Goal: Task Accomplishment & Management: Complete application form

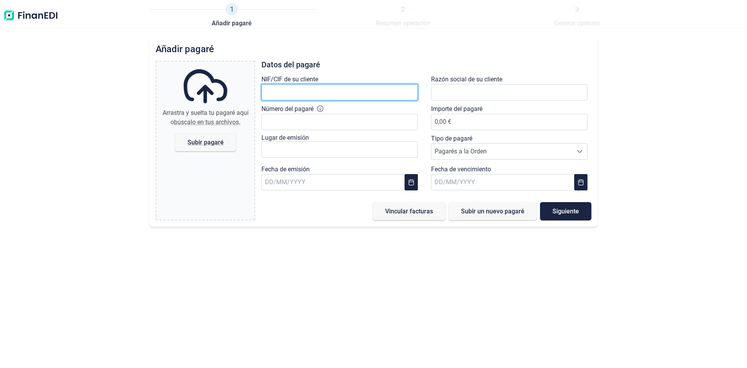
click at [330, 94] on input "text" at bounding box center [339, 92] width 156 height 16
type input "B91651364"
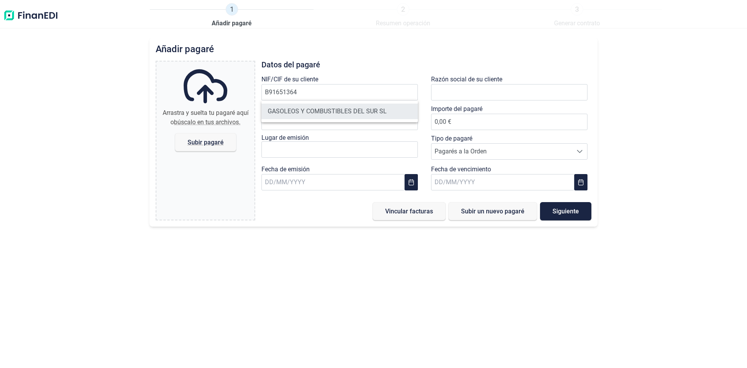
click at [317, 114] on li "GASOLEOS Y COMBUSTIBLES DEL SUR SL" at bounding box center [339, 111] width 156 height 16
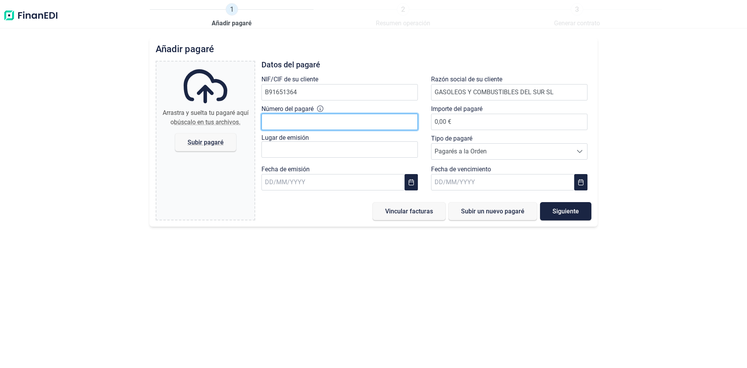
click at [305, 120] on input "Número del pagaré" at bounding box center [339, 122] width 156 height 16
type input "84700385"
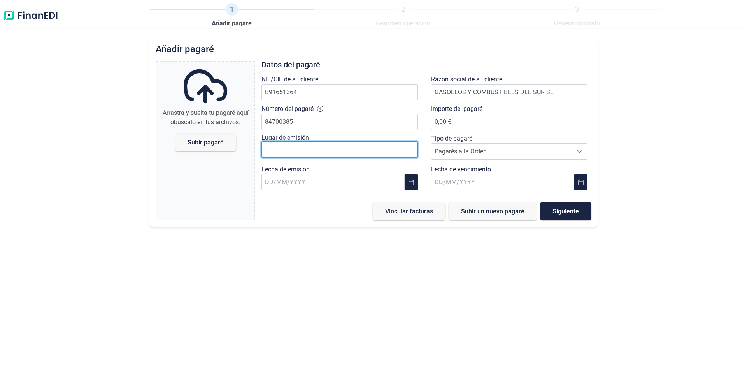
click at [307, 150] on input "text" at bounding box center [339, 149] width 156 height 16
type input "s"
type input "[GEOGRAPHIC_DATA]"
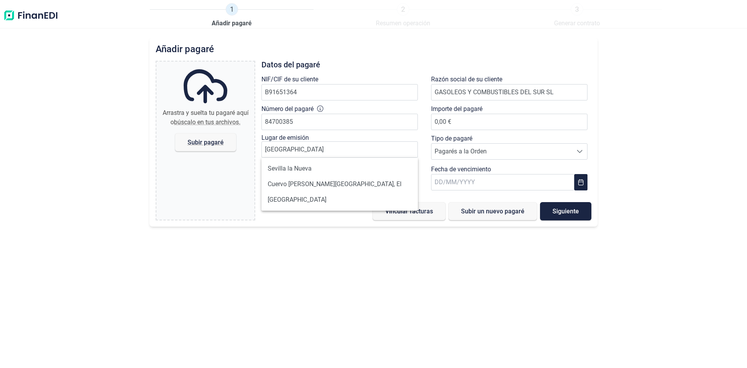
click at [347, 297] on div "Añadir [PERSON_NAME] y suelta tu [PERSON_NAME] aquí o búscalo en tus archivos. …" at bounding box center [373, 202] width 747 height 330
click at [274, 186] on input "text" at bounding box center [332, 182] width 143 height 16
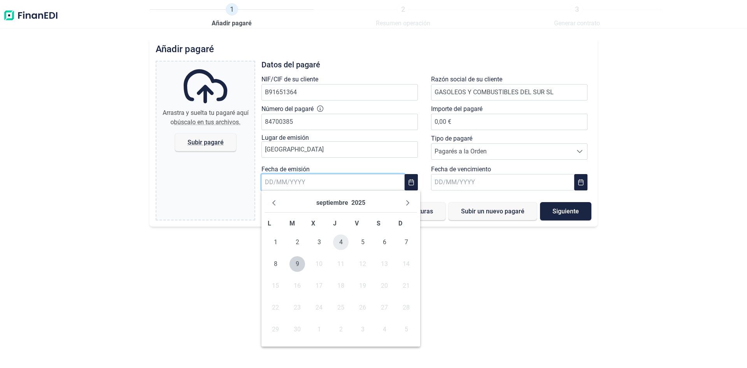
click at [343, 244] on span "4" at bounding box center [341, 242] width 16 height 16
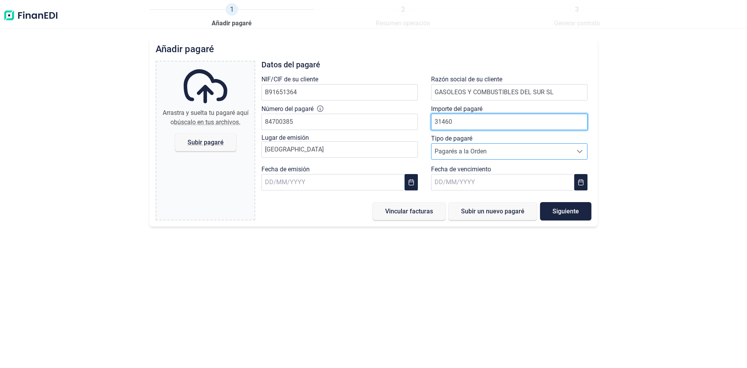
type input "31460"
click at [511, 154] on span "Pagarés a la Orden" at bounding box center [501, 152] width 141 height 16
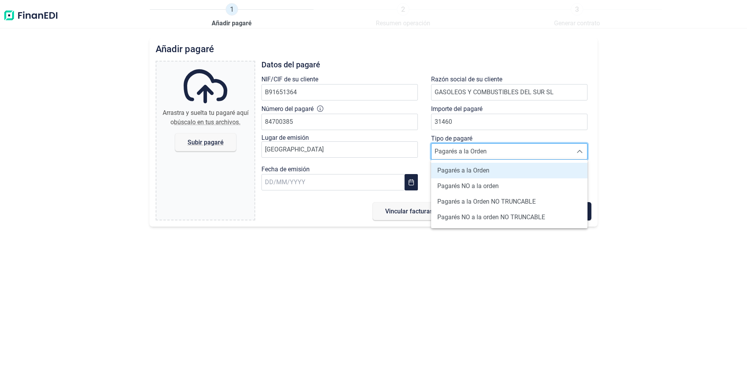
click at [511, 154] on span "Pagarés a la Orden" at bounding box center [501, 152] width 141 height 16
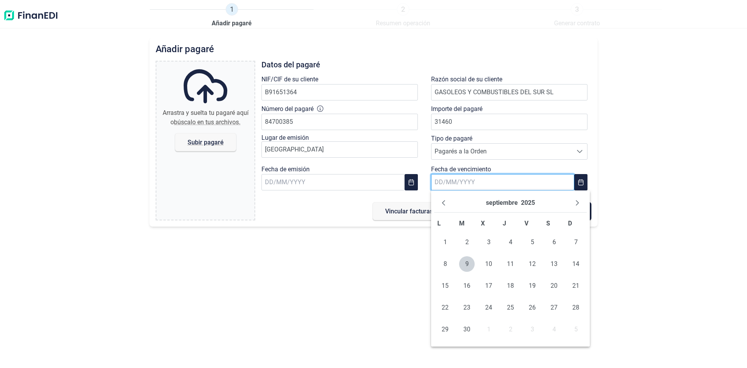
click at [472, 182] on input "text" at bounding box center [502, 182] width 143 height 16
click at [576, 200] on icon "Next Month" at bounding box center [577, 203] width 6 height 6
click at [450, 241] on span "1" at bounding box center [445, 242] width 16 height 16
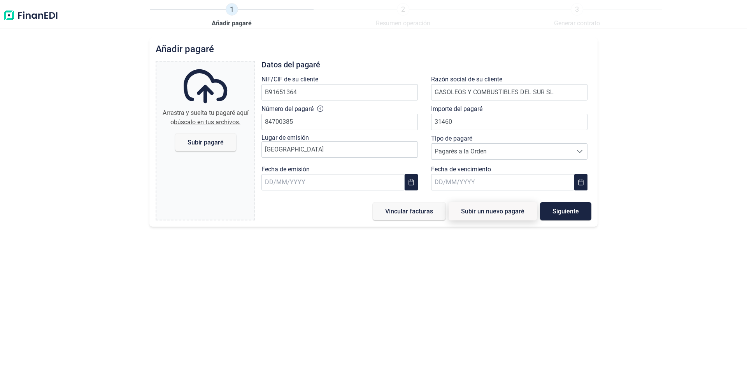
click at [507, 211] on span "Subir un nuevo pagaré" at bounding box center [492, 211] width 63 height 6
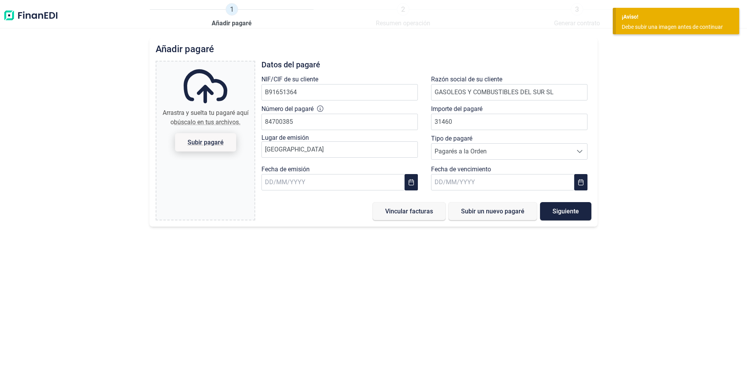
click at [212, 140] on span "Subir pagaré" at bounding box center [205, 142] width 36 height 6
click at [212, 64] on input "Arrastra y suelta tu pagaré aquí o búscalo en tus archivos. Subir pagaré" at bounding box center [205, 62] width 98 height 2
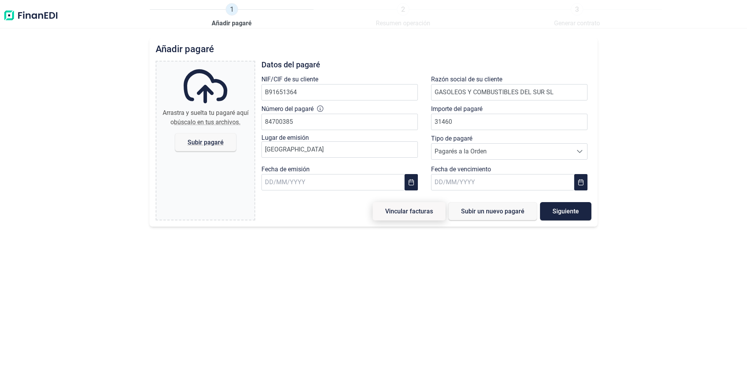
click at [413, 210] on span "Vincular facturas" at bounding box center [409, 211] width 48 height 6
click at [203, 140] on span "Subir pagaré" at bounding box center [205, 142] width 36 height 6
click at [203, 64] on input "Arrastra y suelta tu pagaré aquí o búscalo en tus archivos. Subir pagaré" at bounding box center [205, 62] width 98 height 2
type input "C:\fakepath\[PERSON_NAME] GACOSUR VENCIMIENTO [DATE].pdf"
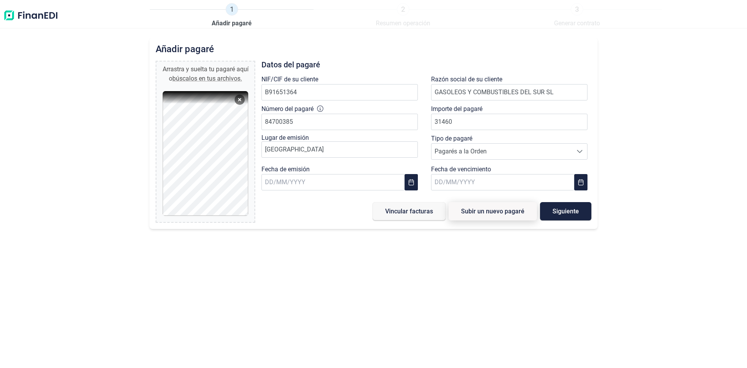
click at [500, 214] on span "Subir un nuevo pagaré" at bounding box center [492, 211] width 63 height 6
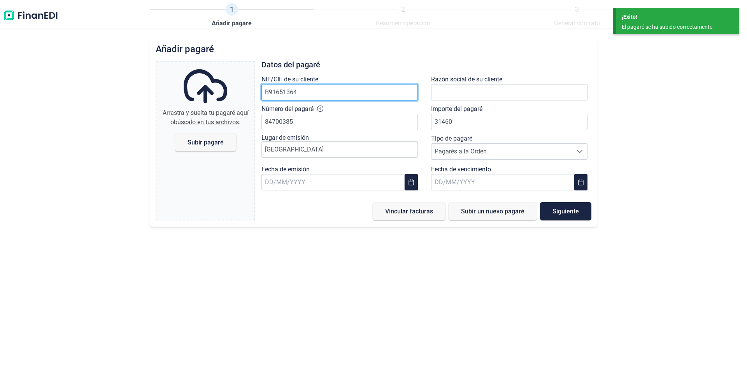
click at [286, 91] on input "B91651364" at bounding box center [339, 92] width 156 height 16
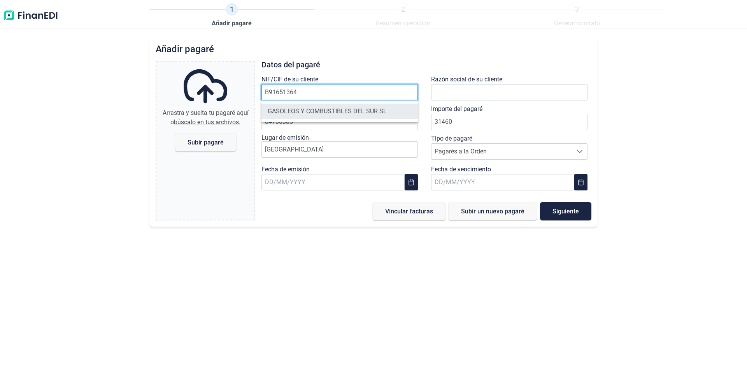
type input "B91651364"
click at [298, 110] on li "GASOLEOS Y COMBUSTIBLES DEL SUR SL" at bounding box center [339, 111] width 156 height 16
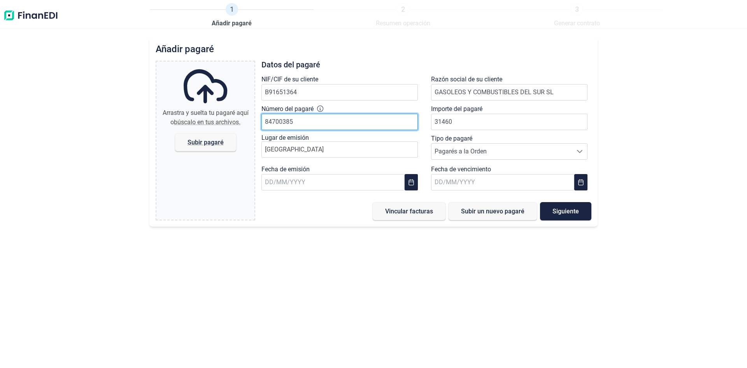
click at [295, 123] on input "84700385" at bounding box center [339, 122] width 156 height 16
type input "01010846"
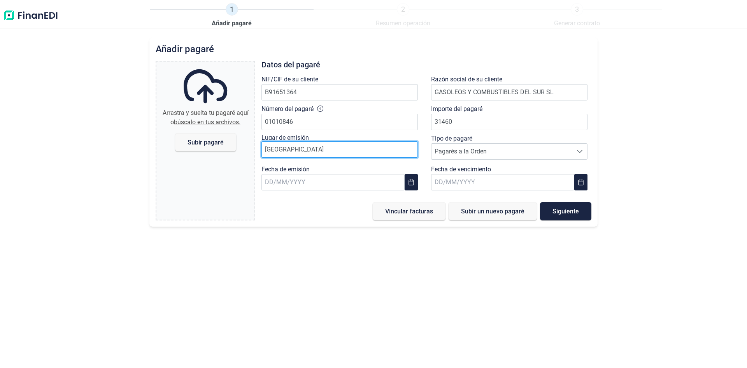
click at [306, 148] on input "[GEOGRAPHIC_DATA]" at bounding box center [339, 149] width 156 height 16
type input "[GEOGRAPHIC_DATA]"
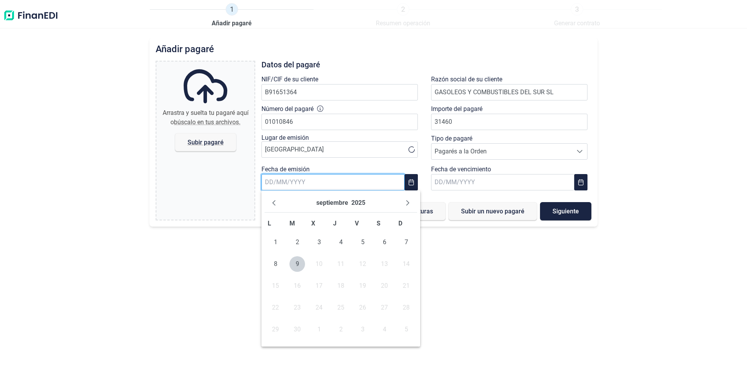
click at [302, 180] on input "text" at bounding box center [332, 182] width 143 height 16
click at [340, 239] on span "4" at bounding box center [341, 242] width 16 height 16
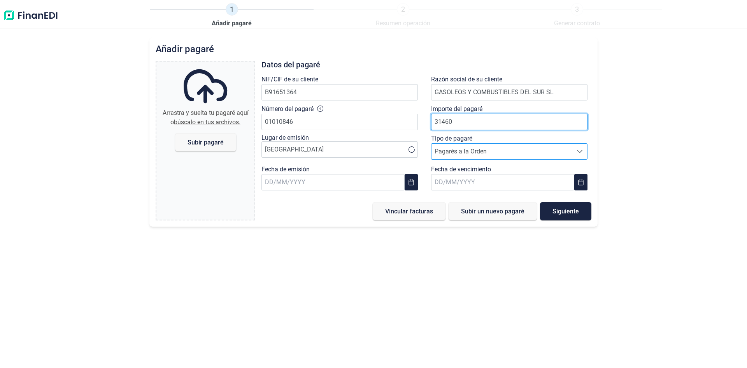
type input "31460"
click at [452, 147] on span "Pagarés a la Orden" at bounding box center [501, 152] width 141 height 16
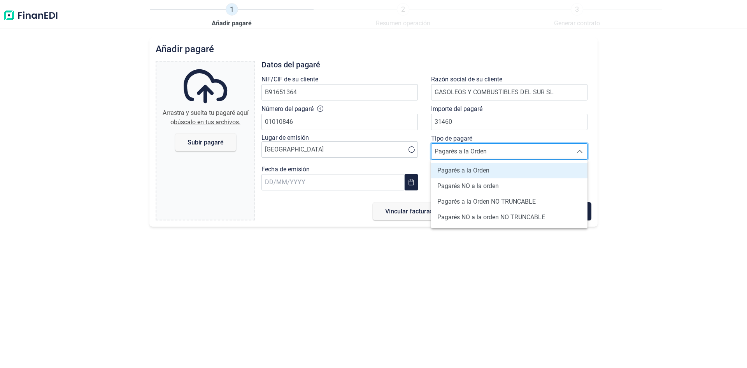
click at [452, 147] on span "Pagarés a la Orden" at bounding box center [501, 152] width 141 height 16
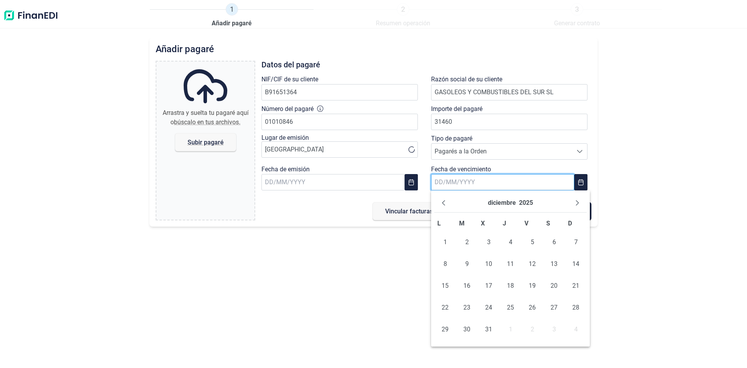
click at [457, 183] on input "text" at bounding box center [502, 182] width 143 height 16
click at [490, 242] on span "3" at bounding box center [489, 242] width 16 height 16
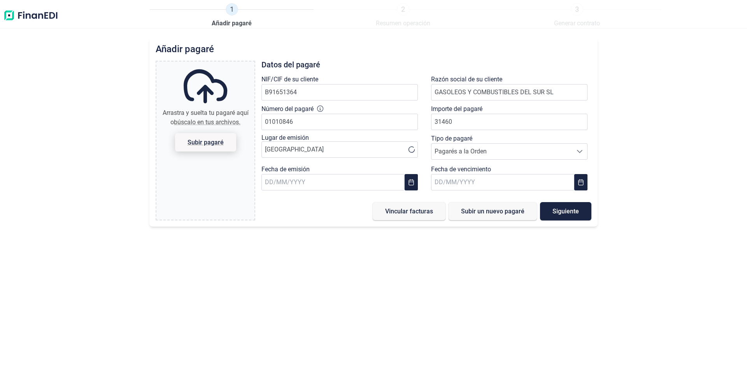
click at [195, 142] on span "Subir pagaré" at bounding box center [205, 142] width 36 height 6
click at [195, 64] on input "Arrastra y suelta tu pagaré aquí o búscalo en tus archivos. Subir pagaré" at bounding box center [205, 62] width 98 height 2
type input "C:\fakepath\[PERSON_NAME] GACOSUR VENCIMIENTO [DATE].pdf"
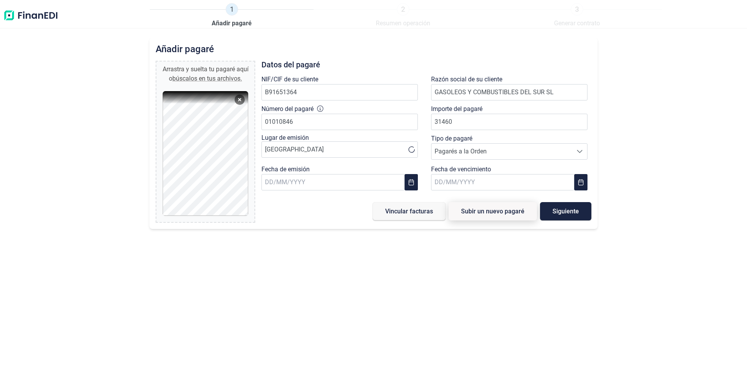
click at [489, 213] on span "Subir un nuevo pagaré" at bounding box center [492, 211] width 63 height 6
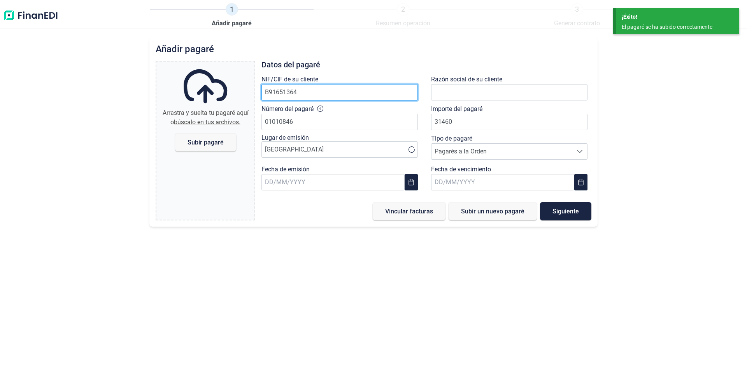
click at [292, 86] on input "B91651364" at bounding box center [339, 92] width 156 height 16
type input "B91651364"
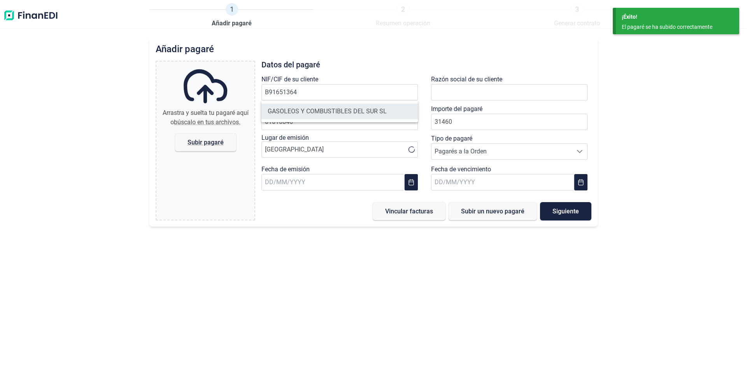
click at [309, 114] on li "GASOLEOS Y COMBUSTIBLES DEL SUR SL" at bounding box center [339, 111] width 156 height 16
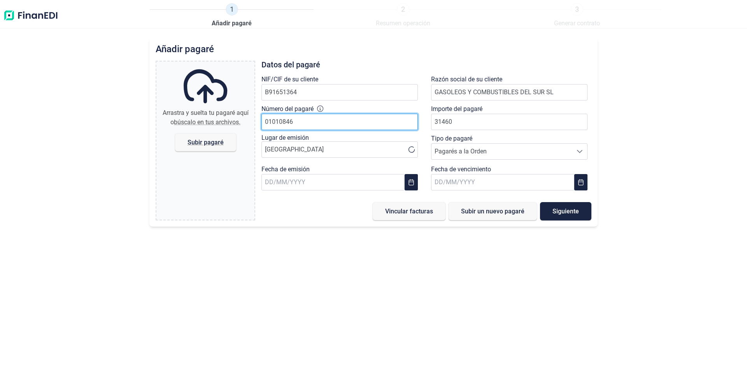
click at [309, 123] on input "01010846" at bounding box center [339, 122] width 156 height 16
type input "01010835"
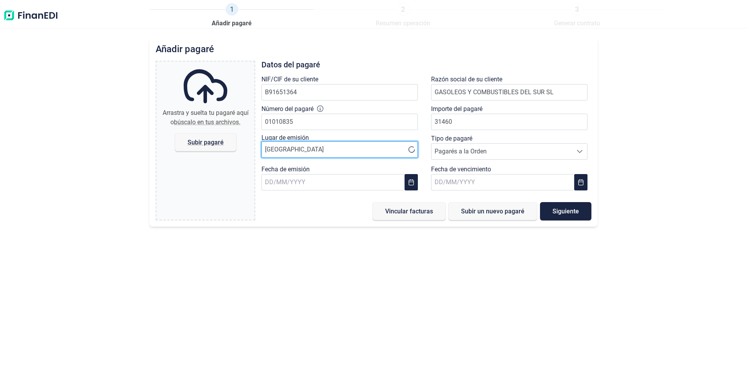
click at [298, 151] on input "[GEOGRAPHIC_DATA]" at bounding box center [339, 149] width 156 height 16
type input "[GEOGRAPHIC_DATA]"
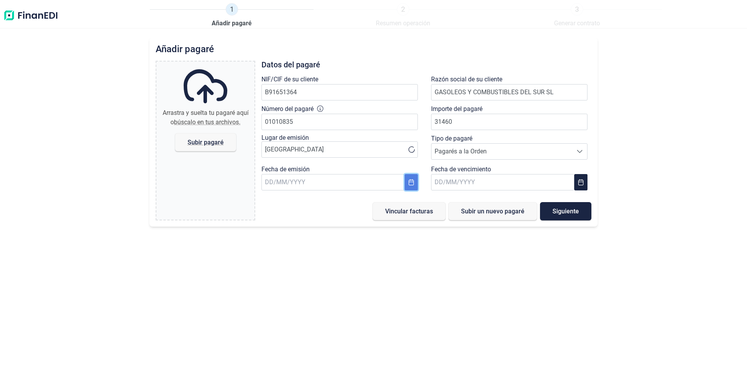
click at [411, 184] on icon "Choose Date" at bounding box center [411, 182] width 6 height 6
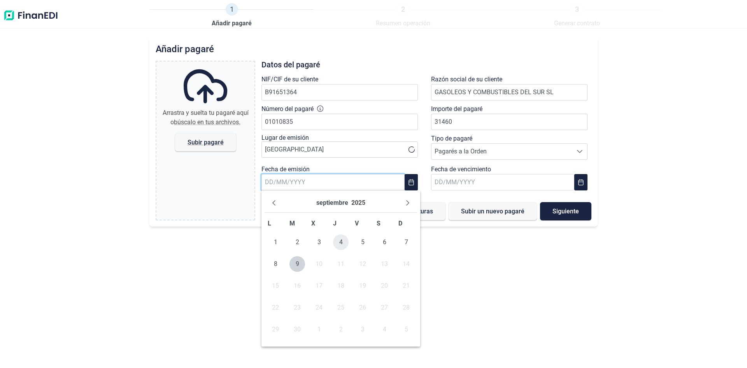
click at [337, 242] on span "4" at bounding box center [341, 242] width 16 height 16
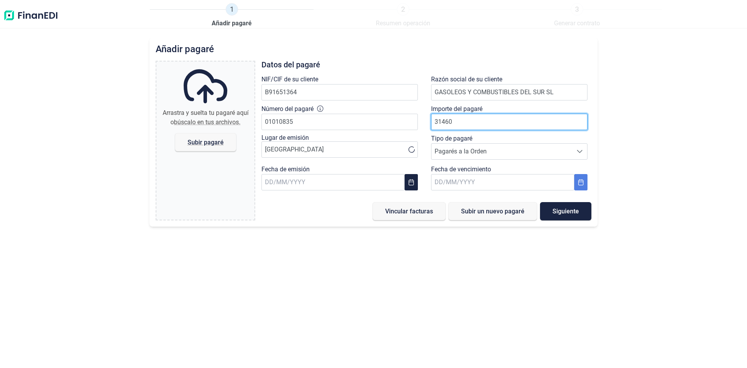
type input "31460"
click at [580, 185] on button "Choose Date" at bounding box center [580, 182] width 13 height 16
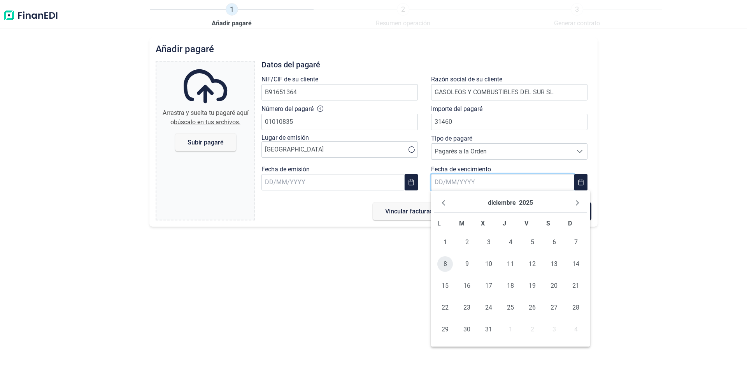
click at [443, 261] on span "8" at bounding box center [445, 264] width 16 height 16
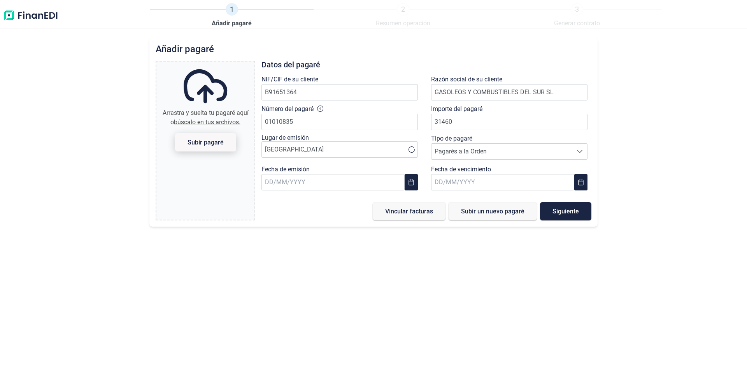
click at [203, 141] on span "Subir pagaré" at bounding box center [205, 142] width 36 height 6
click at [203, 64] on input "Arrastra y suelta tu pagaré aquí o búscalo en tus archivos. Subir pagaré" at bounding box center [205, 62] width 98 height 2
type input "C:\fakepath\[PERSON_NAME] GACOSUR VENCIMIENTO [DATE].pdf"
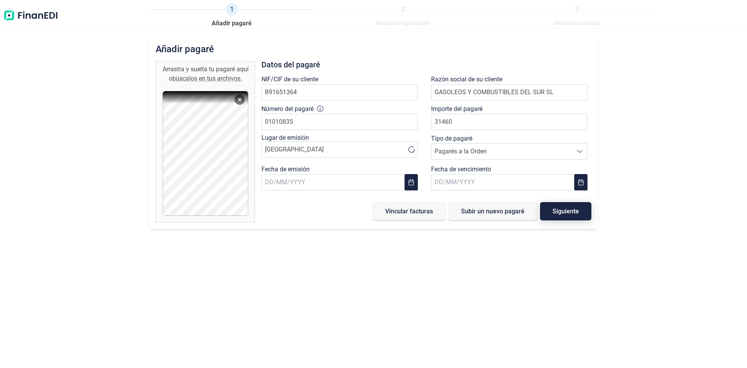
click at [580, 209] on button "Siguiente" at bounding box center [565, 211] width 51 height 18
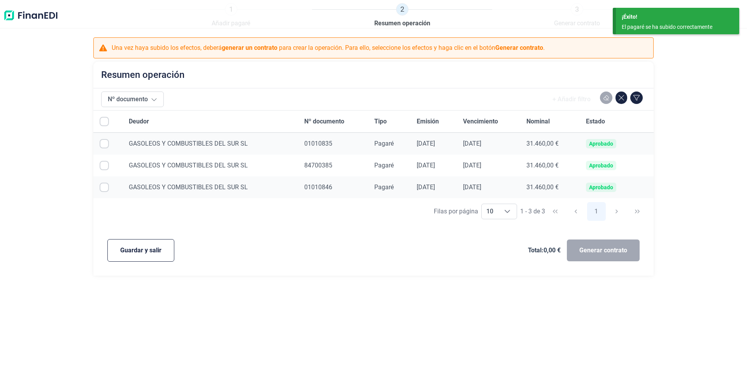
checkbox input "true"
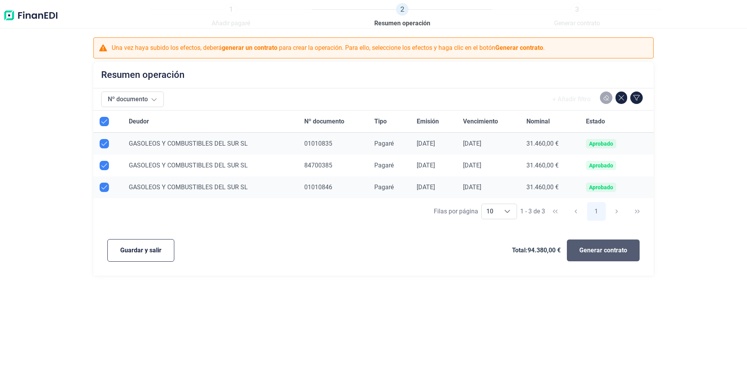
click at [614, 255] on button "Generar contrato" at bounding box center [603, 250] width 73 height 22
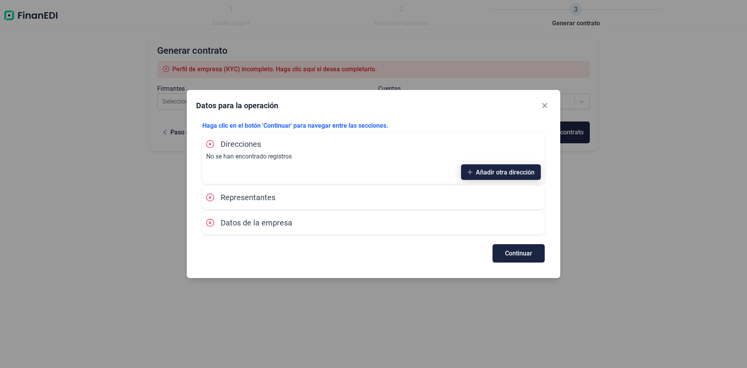
click at [499, 173] on span "Añadir otra dirección" at bounding box center [505, 172] width 59 height 6
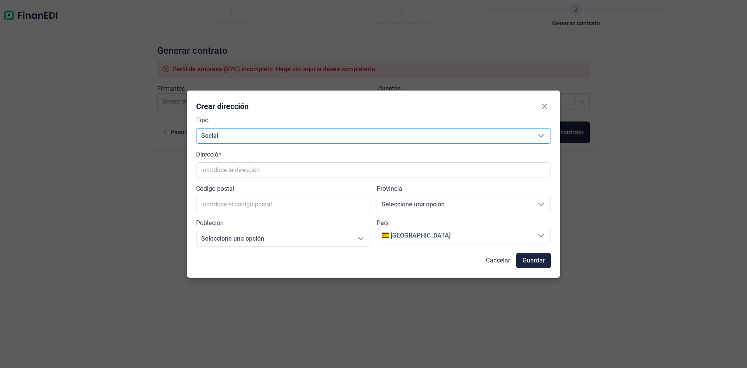
click at [541, 135] on icon "Seleccione una opción" at bounding box center [541, 136] width 6 height 6
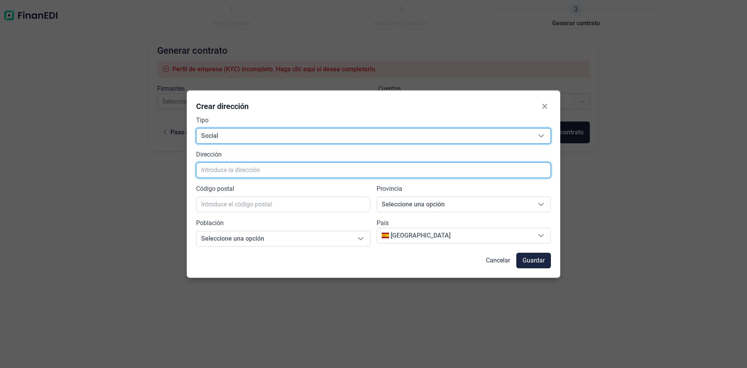
click at [292, 172] on input "text" at bounding box center [373, 170] width 355 height 16
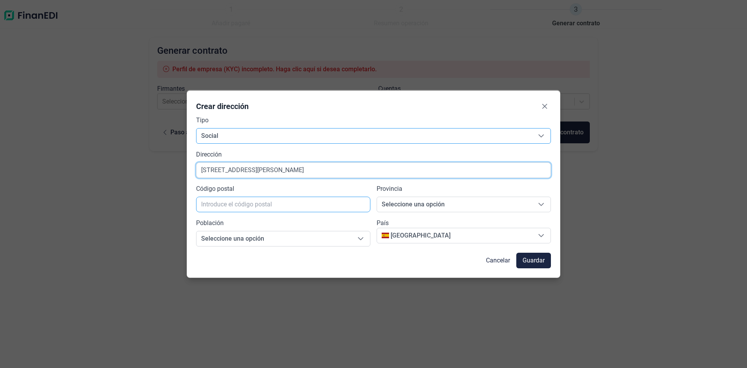
type input "[STREET_ADDRESS][PERSON_NAME]"
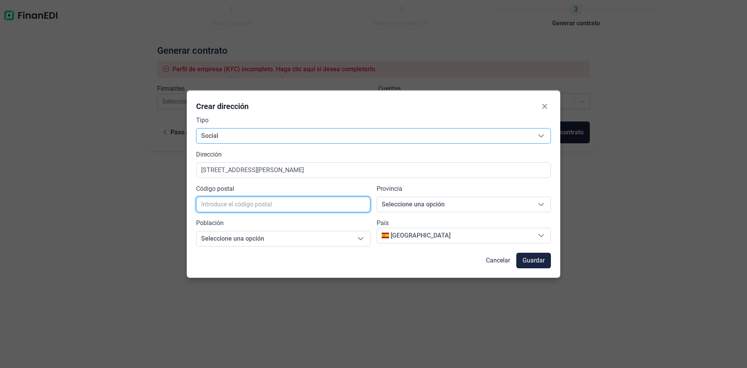
click at [267, 209] on input "text" at bounding box center [283, 204] width 174 height 16
type input "14600"
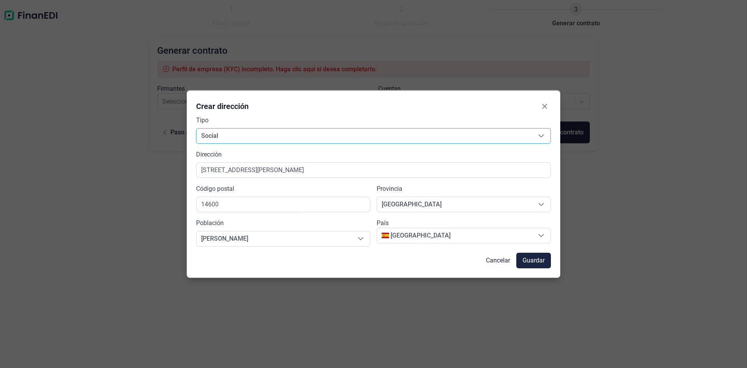
click at [238, 305] on div "Crear dirección Tipo Social Social Dirección [STREET_ADDRESS][PERSON_NAME][PERS…" at bounding box center [373, 184] width 747 height 368
click at [534, 259] on span "Guardar" at bounding box center [533, 260] width 22 height 9
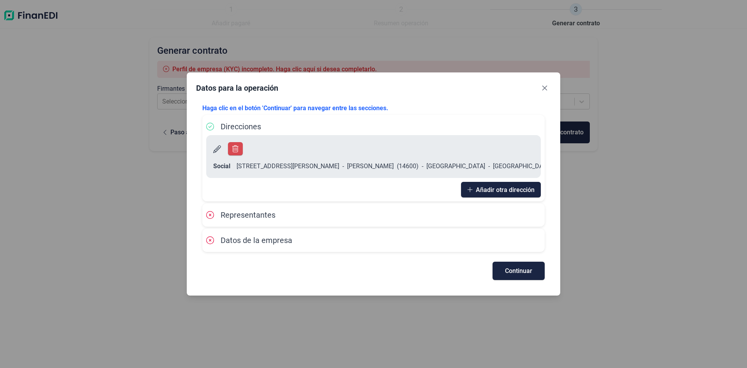
click at [460, 209] on div "Representantes" at bounding box center [373, 215] width 334 height 12
click at [519, 268] on span "Continuar" at bounding box center [518, 271] width 27 height 6
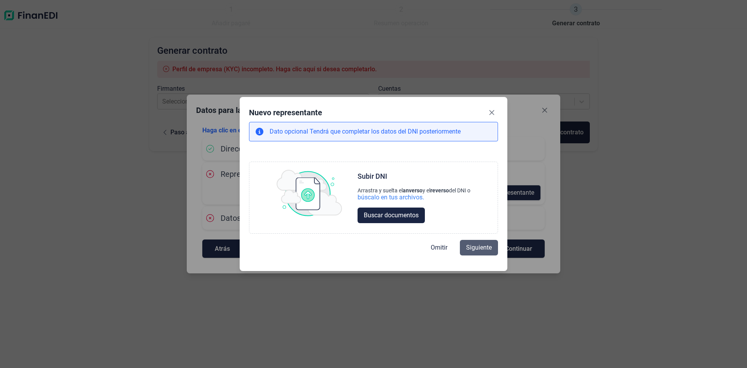
click at [487, 242] on button "Siguiente" at bounding box center [479, 248] width 38 height 16
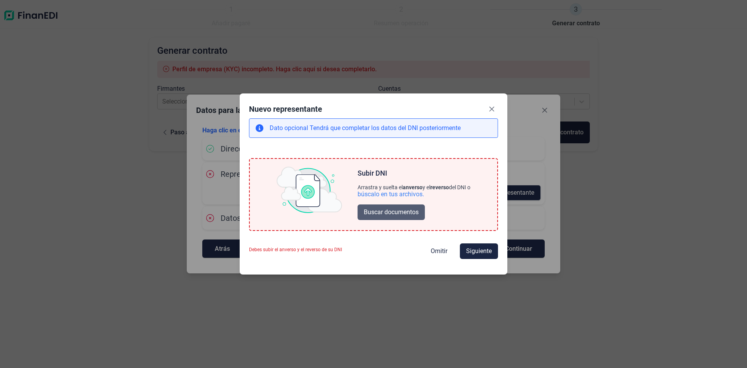
click at [389, 209] on span "Buscar documentos" at bounding box center [391, 211] width 55 height 9
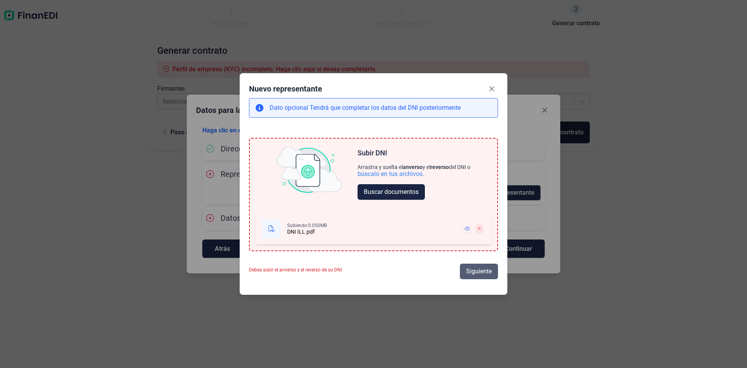
click at [480, 271] on span "Siguiente" at bounding box center [479, 270] width 26 height 9
select select "ES"
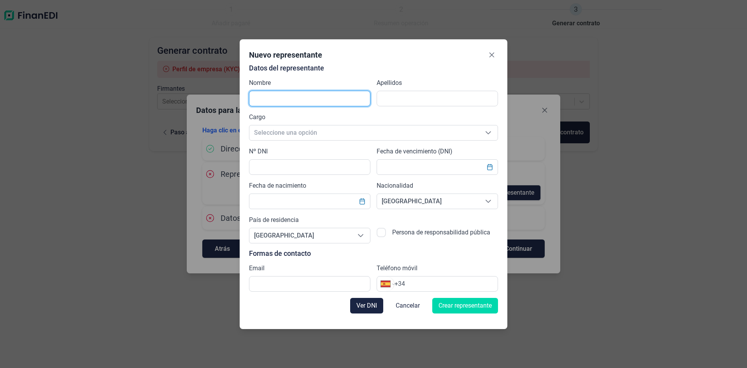
click at [279, 96] on input "text" at bounding box center [309, 99] width 121 height 16
type input "[PERSON_NAME]"
click at [295, 133] on span "Seleccione una opción" at bounding box center [363, 132] width 229 height 15
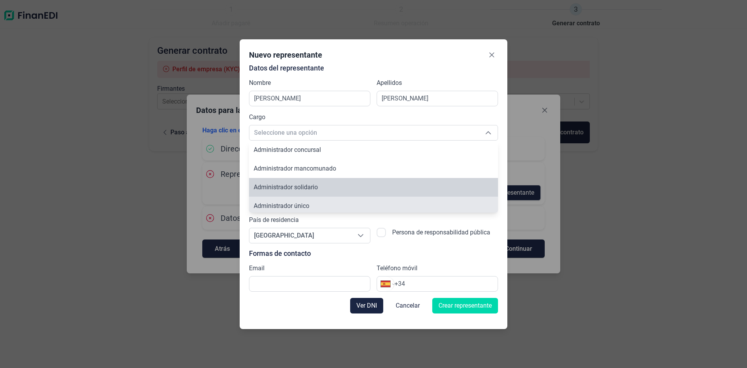
scroll to position [3, 0]
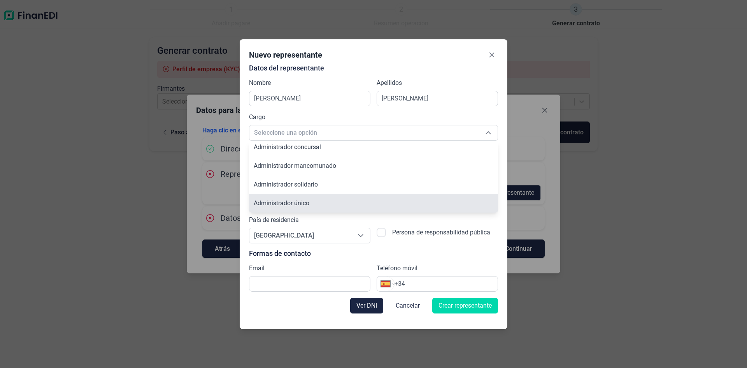
click at [285, 204] on span "Administrador único" at bounding box center [282, 202] width 56 height 7
type input "Administrador único"
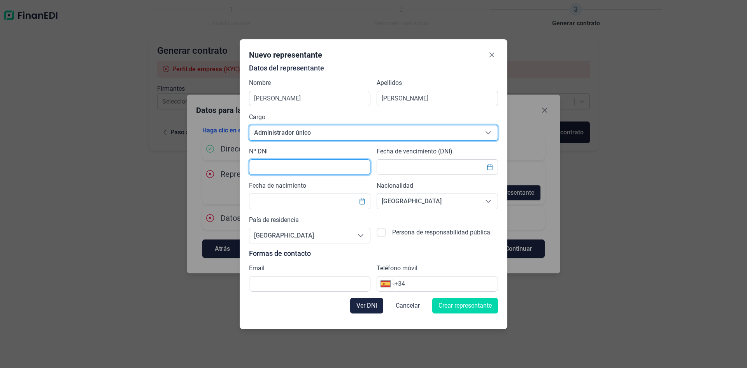
click at [292, 163] on input "text" at bounding box center [309, 167] width 121 height 16
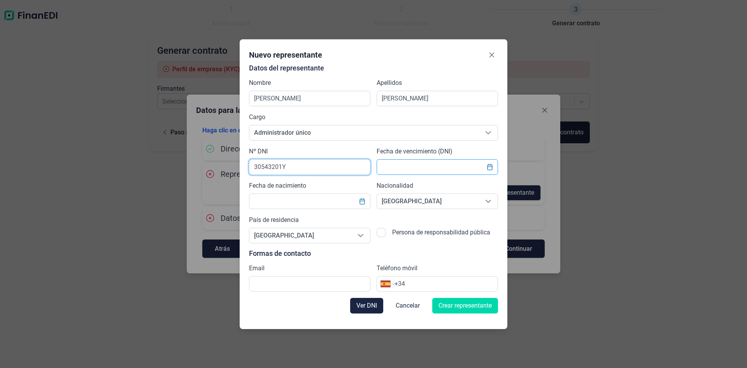
type input "30543201Y"
click at [417, 164] on input "text" at bounding box center [436, 167] width 121 height 16
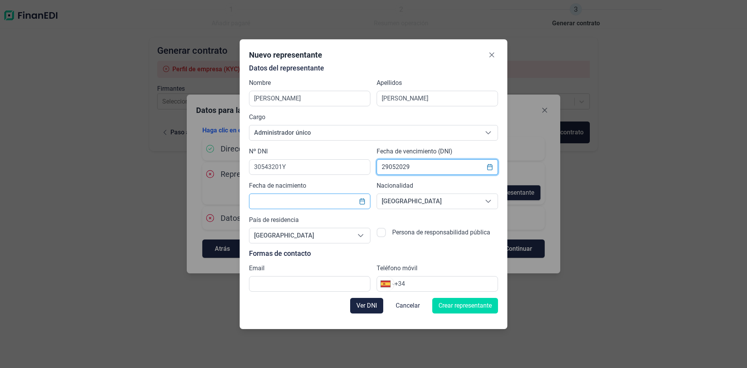
type input "29052029"
click at [284, 200] on input "text" at bounding box center [309, 201] width 121 height 16
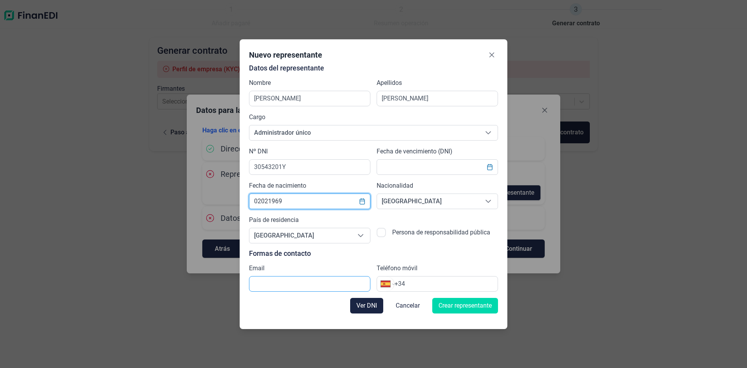
type input "02021969"
click at [289, 291] on input "text" at bounding box center [309, 284] width 121 height 16
type input "[PERSON_NAME][EMAIL_ADDRESS][DOMAIN_NAME]"
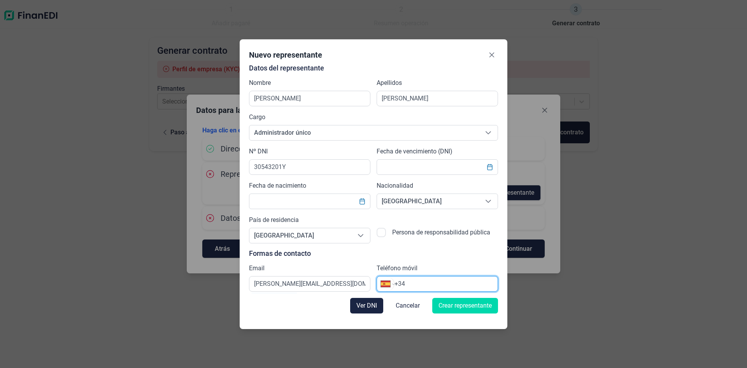
click at [423, 283] on input "+34" at bounding box center [445, 283] width 103 height 9
type input "[PHONE_NUMBER]"
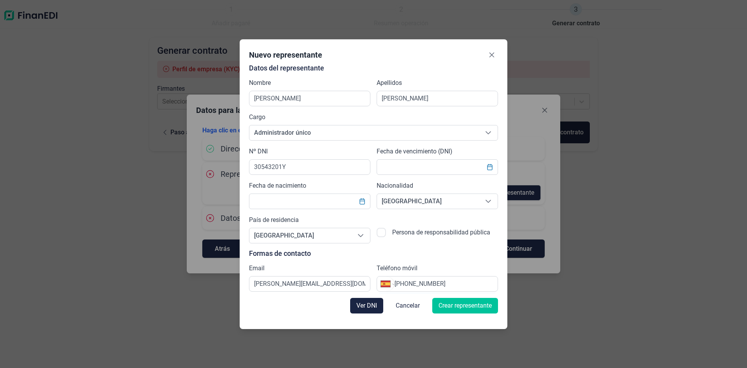
click at [451, 307] on span "Crear representante" at bounding box center [464, 305] width 53 height 9
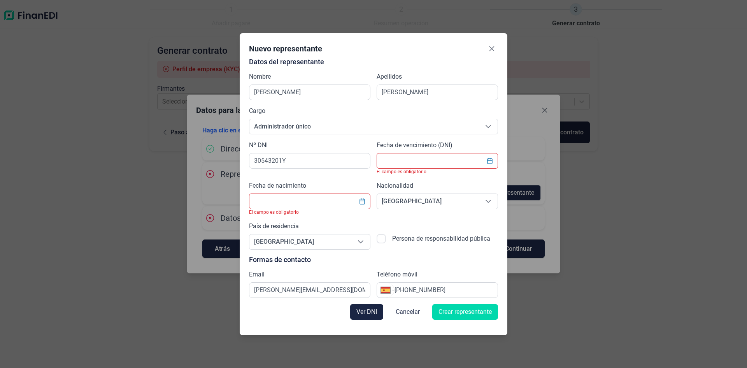
click at [433, 158] on input "text" at bounding box center [436, 161] width 121 height 16
click at [498, 162] on div "Nuevo representante Datos del representante Nombre [PERSON_NAME] Apellidos [PER…" at bounding box center [374, 184] width 268 height 302
click at [490, 161] on icon "Choose Date" at bounding box center [490, 161] width 6 height 6
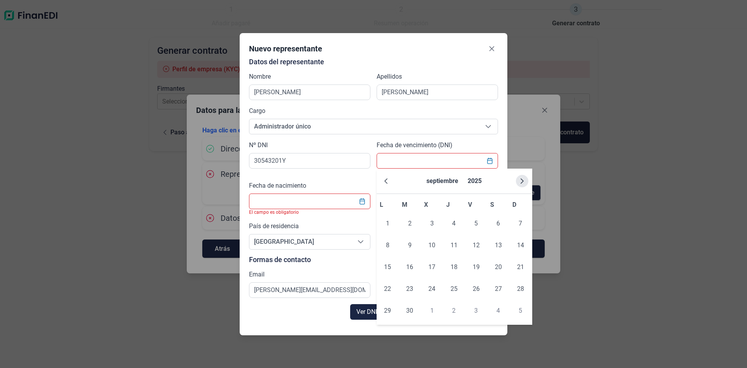
click at [522, 180] on icon "Next Month" at bounding box center [522, 181] width 6 height 6
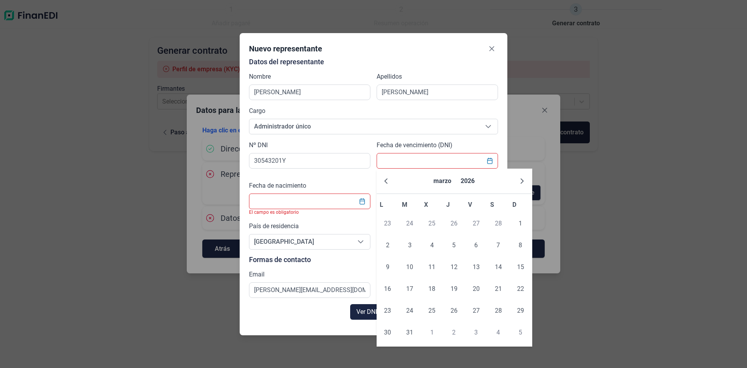
click at [522, 180] on icon "Next Month" at bounding box center [522, 181] width 6 height 6
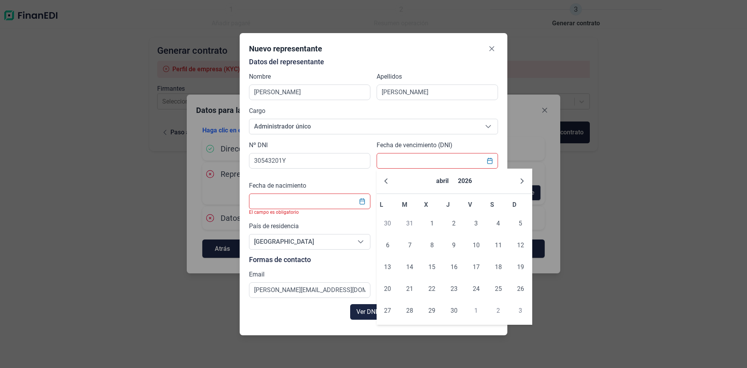
click at [522, 180] on icon "Next Month" at bounding box center [522, 181] width 6 height 6
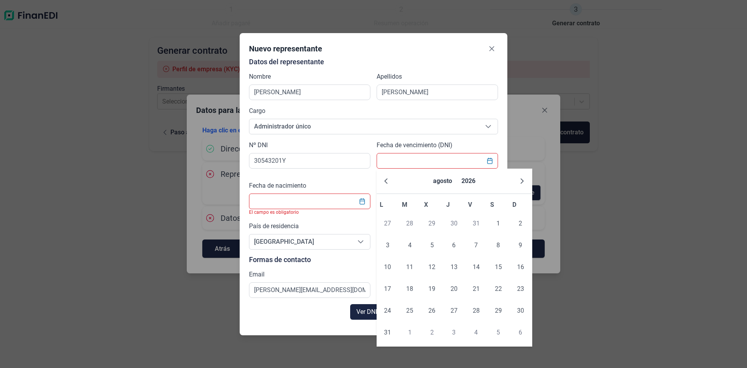
click at [522, 180] on icon "Next Month" at bounding box center [522, 181] width 6 height 6
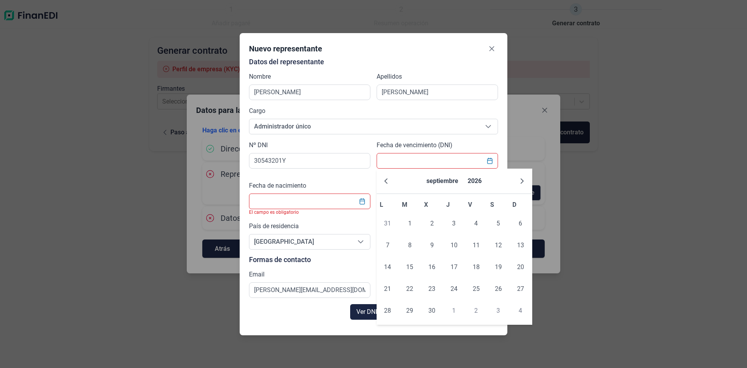
click at [522, 180] on icon "Next Month" at bounding box center [522, 181] width 6 height 6
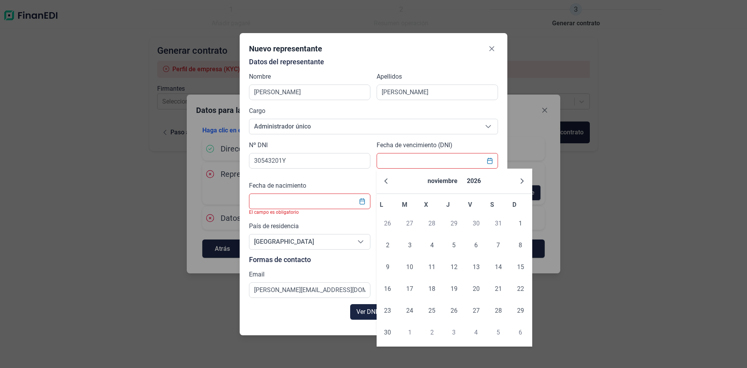
click at [522, 180] on icon "Next Month" at bounding box center [522, 181] width 6 height 6
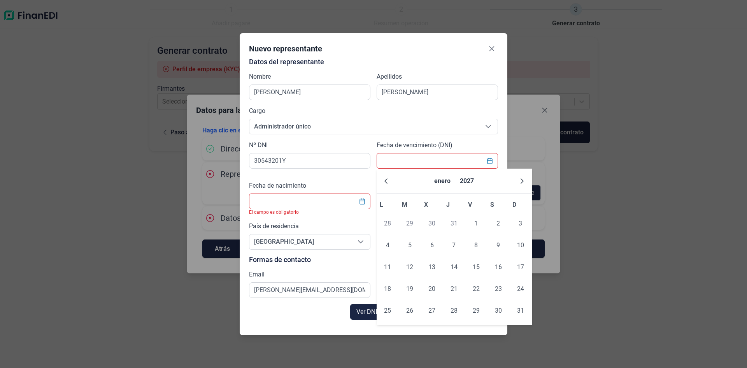
click at [522, 180] on icon "Next Month" at bounding box center [522, 181] width 6 height 6
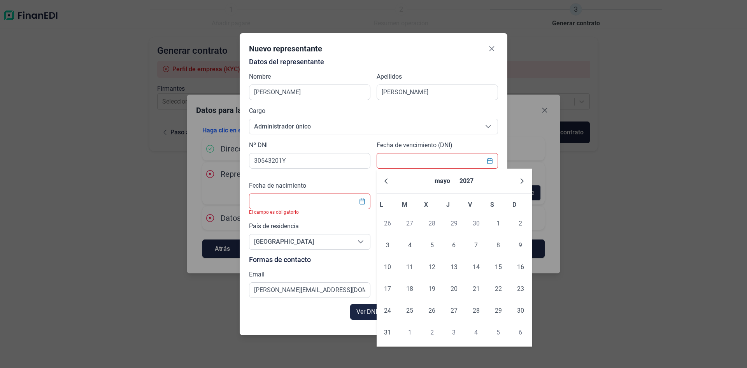
click at [522, 180] on icon "Next Month" at bounding box center [522, 181] width 6 height 6
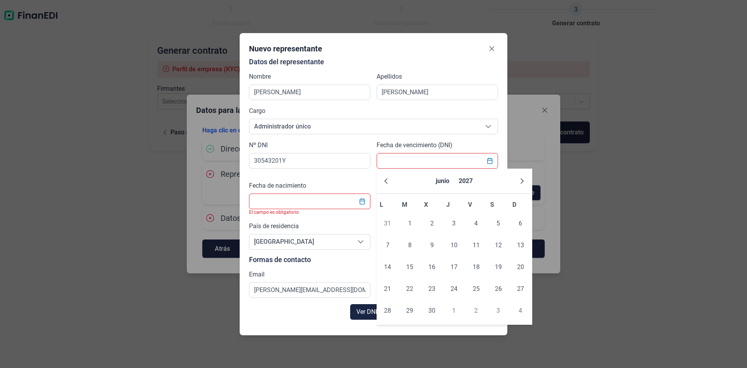
click at [522, 180] on icon "Next Month" at bounding box center [522, 181] width 6 height 6
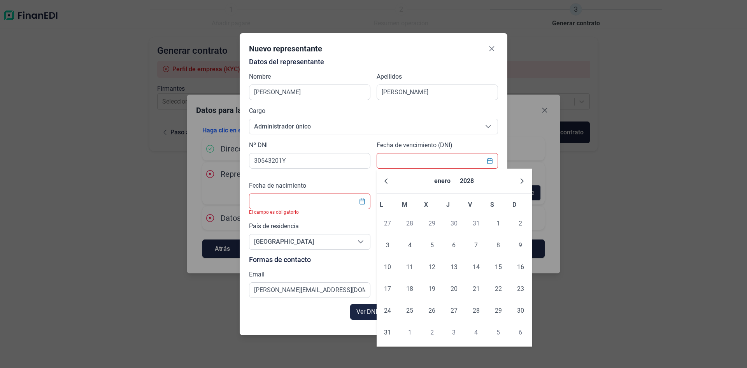
click at [522, 180] on icon "Next Month" at bounding box center [522, 181] width 6 height 6
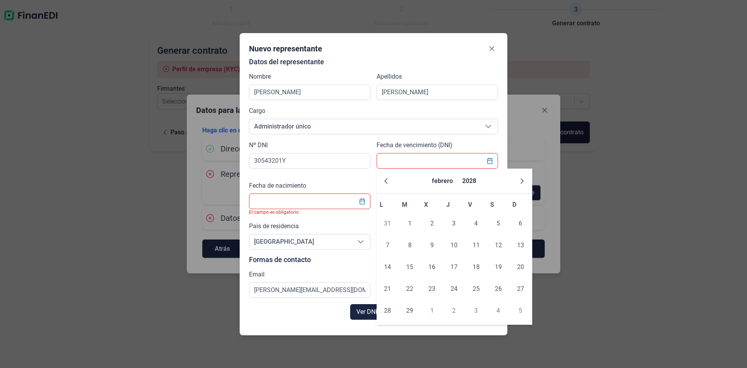
click at [522, 180] on icon "Next Month" at bounding box center [522, 181] width 6 height 6
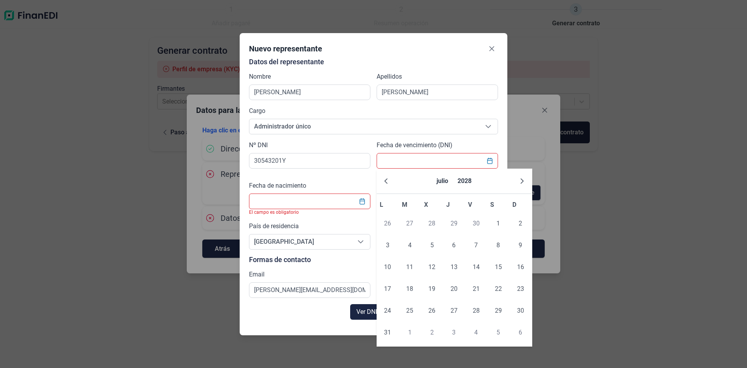
click at [522, 180] on icon "Next Month" at bounding box center [522, 181] width 6 height 6
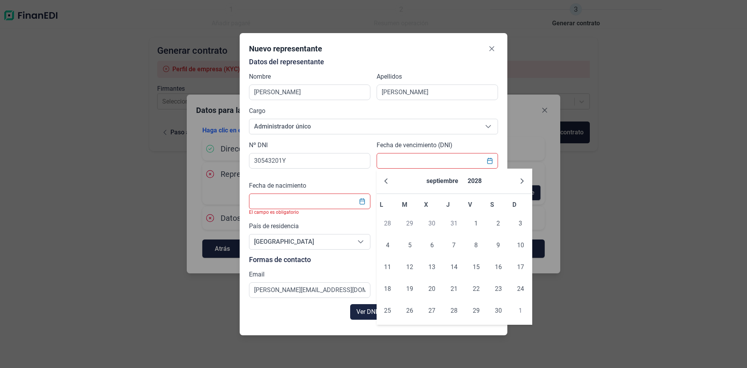
click at [522, 180] on icon "Next Month" at bounding box center [522, 181] width 6 height 6
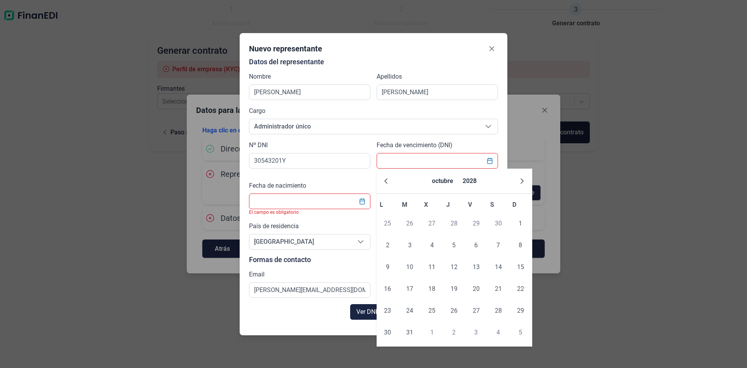
click at [522, 180] on icon "Next Month" at bounding box center [522, 181] width 6 height 6
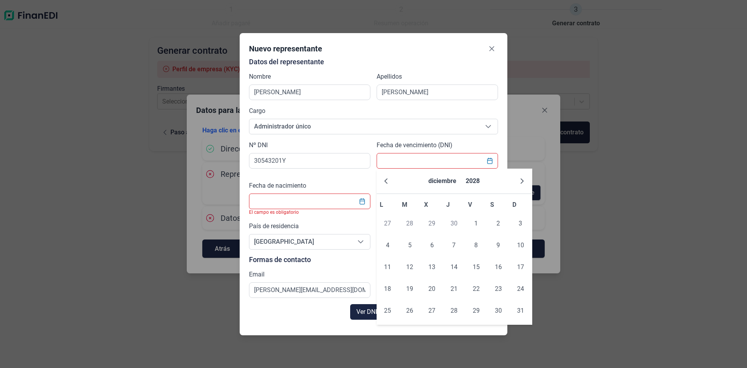
click at [522, 180] on icon "Next Month" at bounding box center [522, 181] width 6 height 6
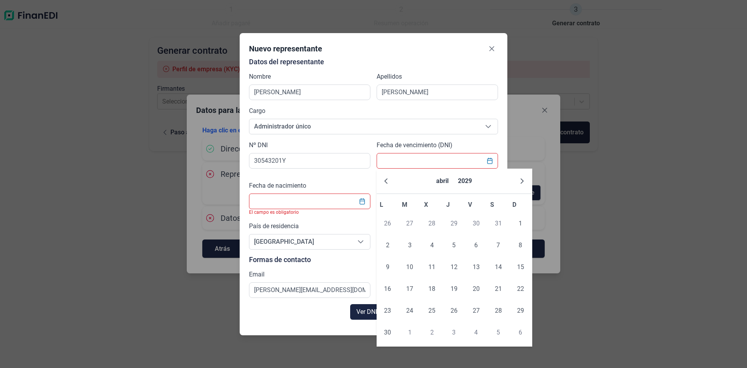
click at [522, 180] on icon "Next Month" at bounding box center [522, 181] width 6 height 6
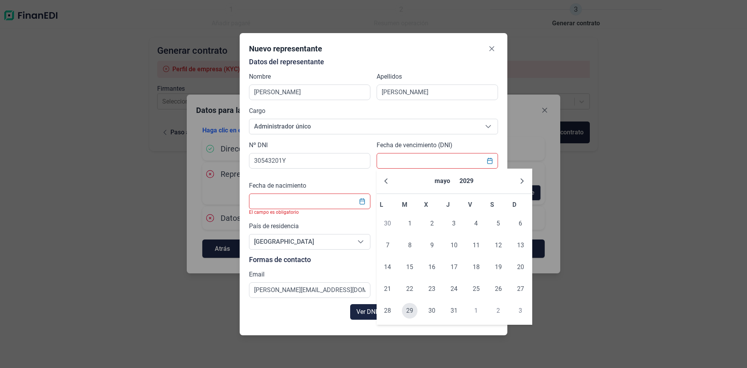
click at [406, 309] on span "29" at bounding box center [410, 311] width 16 height 16
type input "[DATE]"
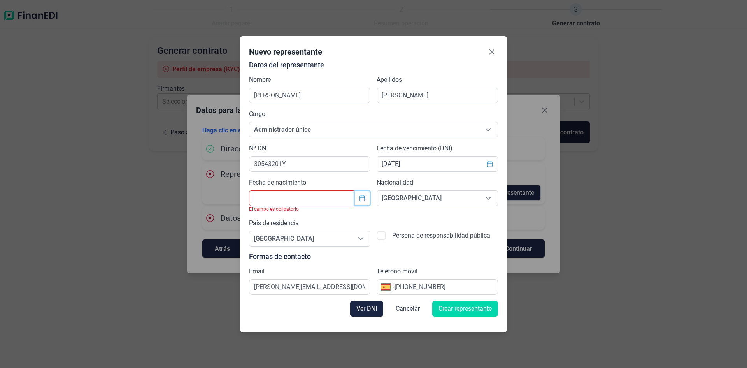
click at [364, 198] on icon "Choose Date" at bounding box center [361, 198] width 5 height 6
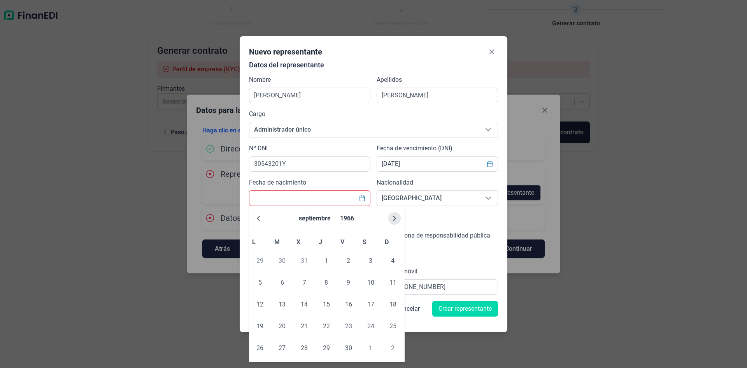
click at [394, 217] on icon "Next Month" at bounding box center [394, 218] width 6 height 6
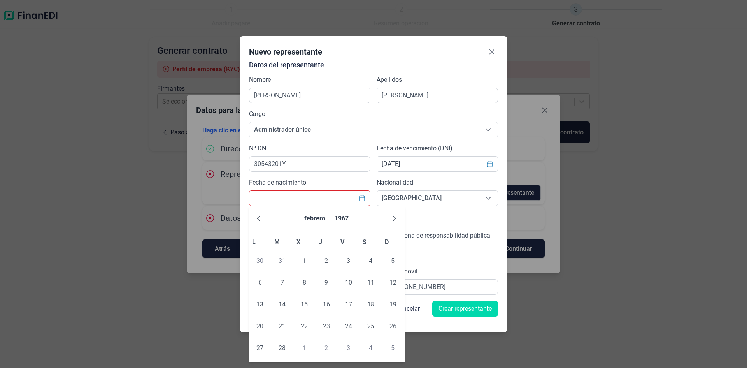
click at [394, 217] on icon "Next Month" at bounding box center [394, 218] width 6 height 6
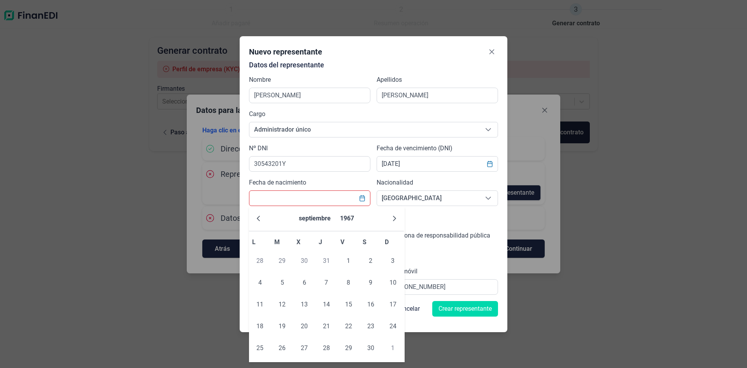
click at [394, 217] on icon "Next Month" at bounding box center [394, 218] width 6 height 6
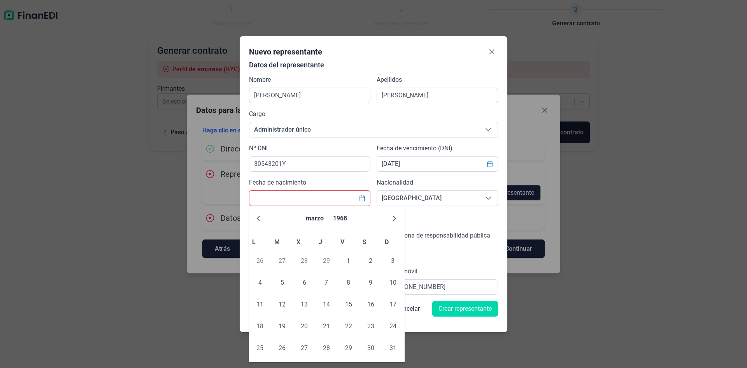
click at [394, 217] on icon "Next Month" at bounding box center [394, 218] width 6 height 6
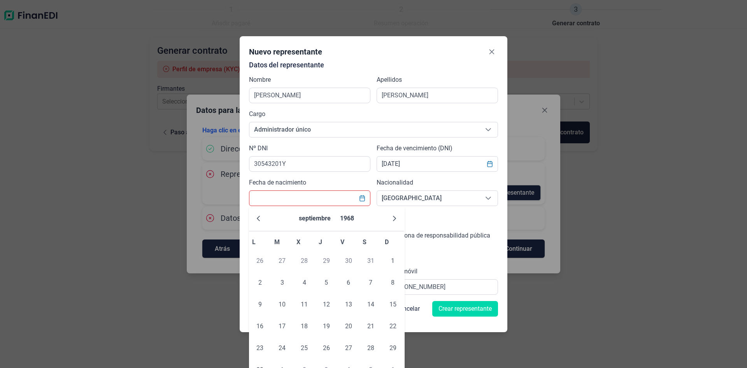
click at [394, 217] on icon "Next Month" at bounding box center [394, 218] width 6 height 6
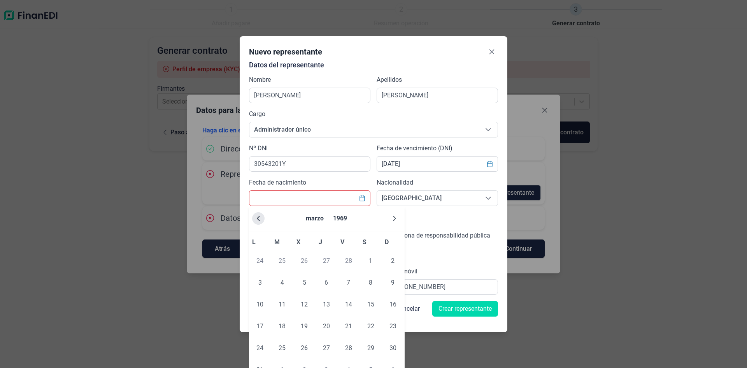
click at [254, 215] on button "Previous Month" at bounding box center [258, 218] width 12 height 12
click at [395, 261] on span "2" at bounding box center [393, 261] width 16 height 16
type input "[DATE]"
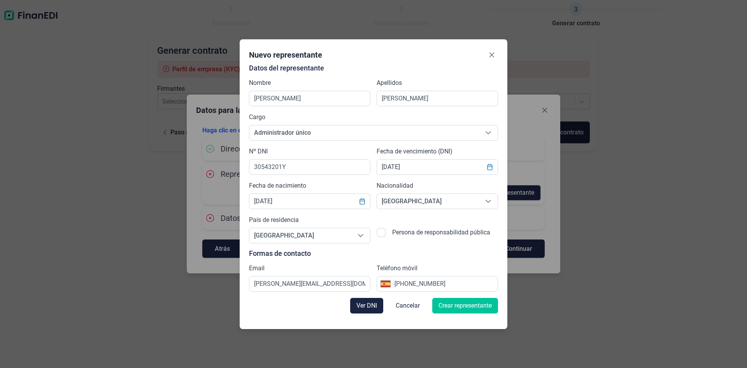
click at [450, 306] on span "Crear representante" at bounding box center [464, 305] width 53 height 9
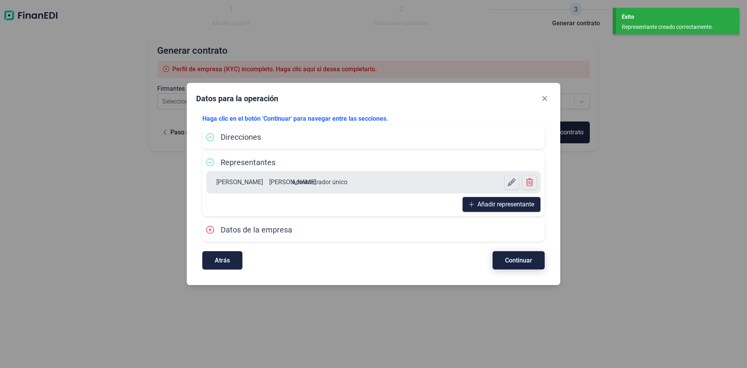
click at [510, 261] on span "Continuar" at bounding box center [518, 260] width 27 height 6
select select "ES"
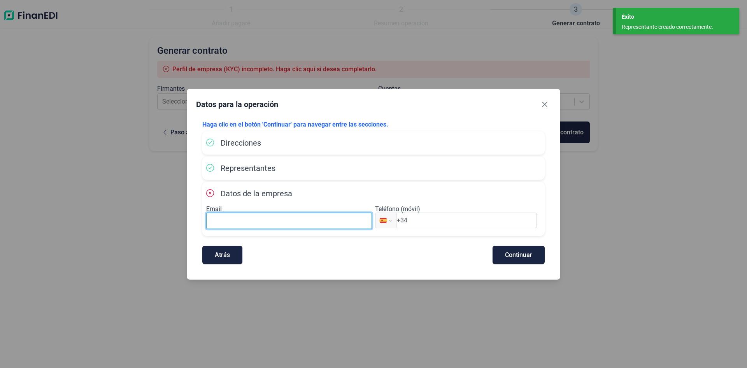
click at [243, 220] on input at bounding box center [289, 220] width 166 height 16
type input "[PERSON_NAME][EMAIL_ADDRESS][DOMAIN_NAME]"
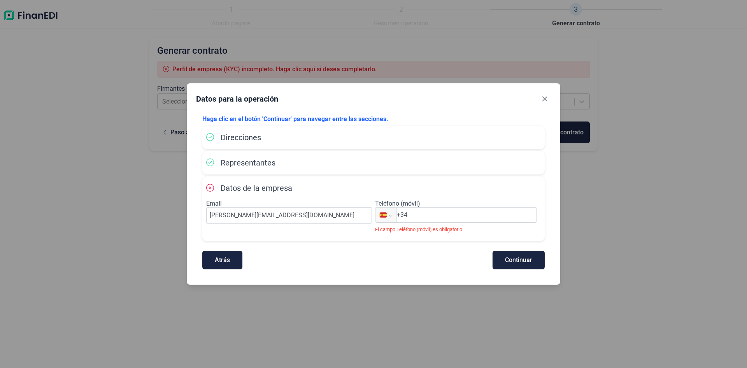
click at [426, 217] on input "+34" at bounding box center [467, 214] width 140 height 9
type input "[PHONE_NUMBER]"
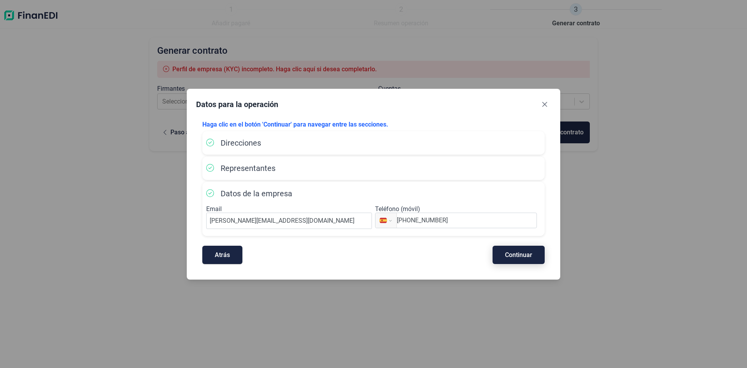
click at [510, 256] on span "Continuar" at bounding box center [518, 255] width 27 height 6
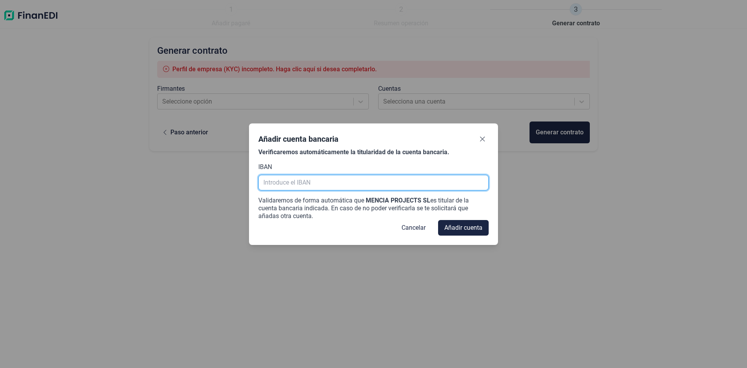
click at [279, 183] on input "text" at bounding box center [373, 183] width 230 height 16
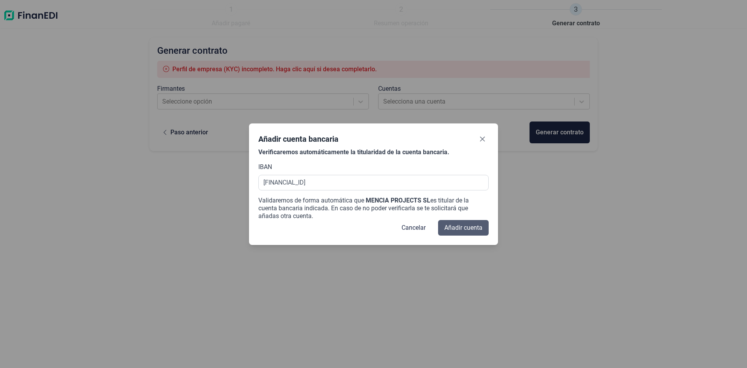
type input "[FINANCIAL_ID]"
click at [463, 222] on button "Añadir cuenta" at bounding box center [463, 228] width 51 height 16
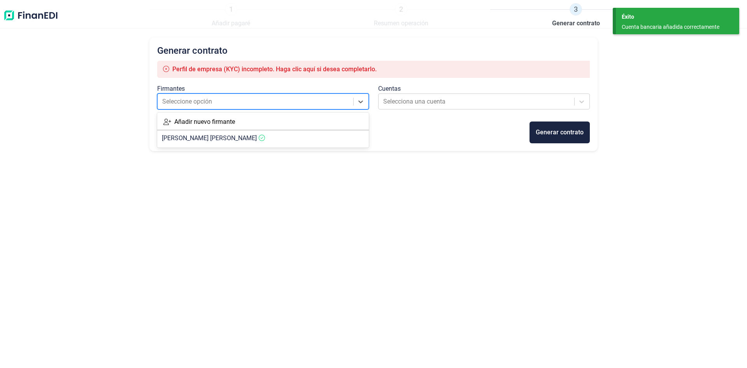
click at [214, 104] on div at bounding box center [255, 101] width 187 height 11
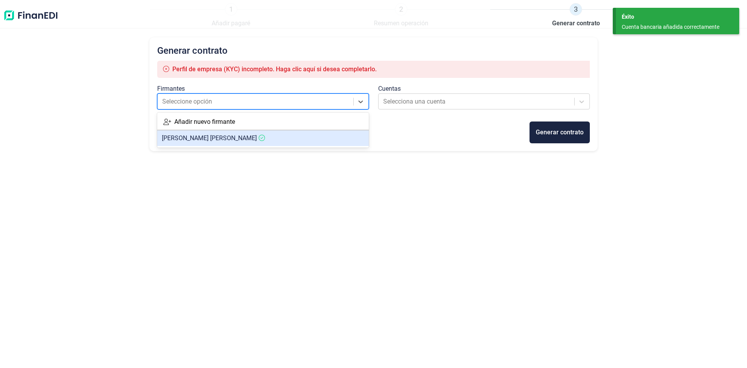
click at [366, 179] on div "Generar contrato Perfil de empresa (KYC) incompleto. [PERSON_NAME] clic aquí si…" at bounding box center [373, 187] width 448 height 301
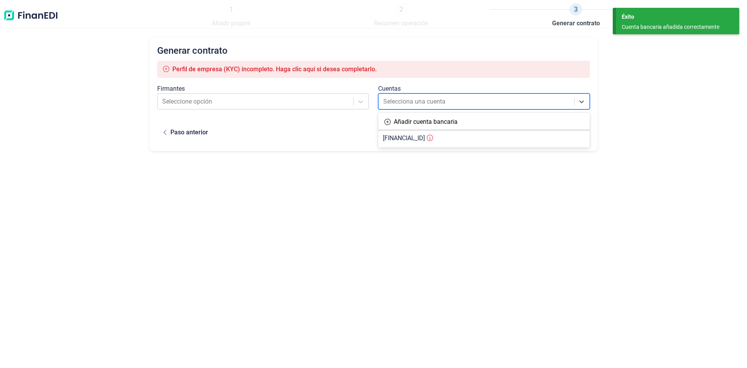
click at [533, 104] on div at bounding box center [476, 101] width 187 height 11
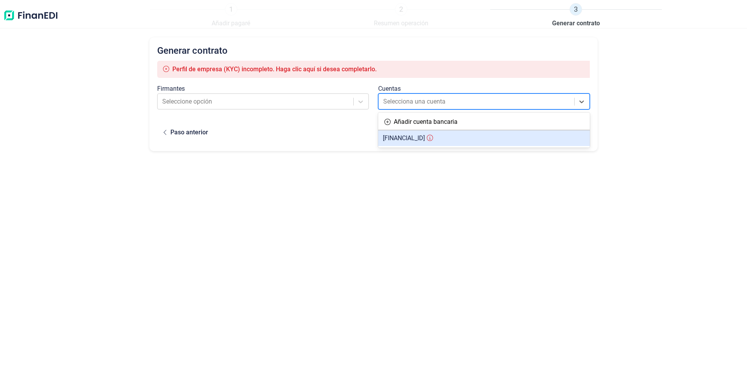
click at [439, 142] on article "[FINANCIAL_ID]" at bounding box center [484, 138] width 212 height 16
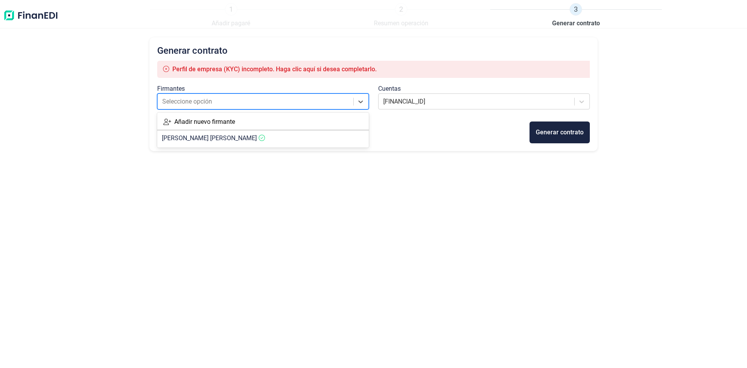
click at [292, 109] on div "Seleccione opción" at bounding box center [263, 101] width 212 height 16
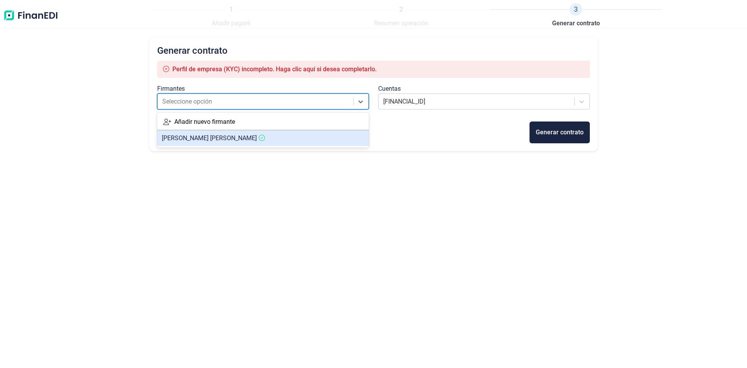
click at [240, 135] on article "[PERSON_NAME] [PERSON_NAME]" at bounding box center [263, 138] width 212 height 16
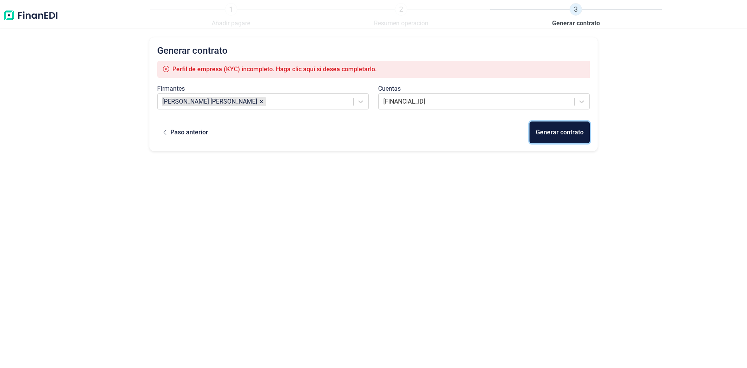
click at [546, 131] on div "Generar contrato" at bounding box center [560, 132] width 48 height 9
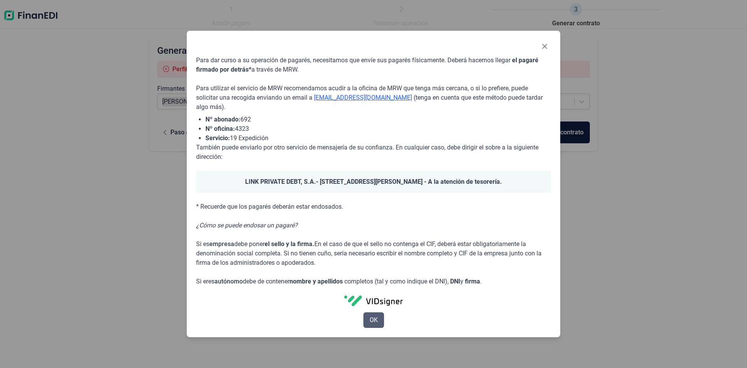
click at [371, 322] on span "OK" at bounding box center [373, 319] width 8 height 9
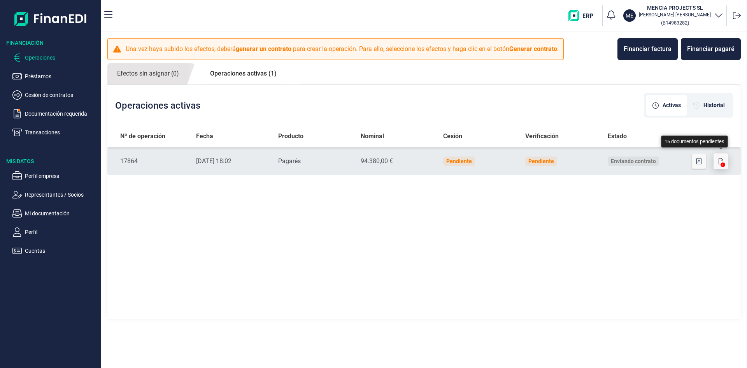
click at [724, 161] on button "button" at bounding box center [720, 161] width 15 height 16
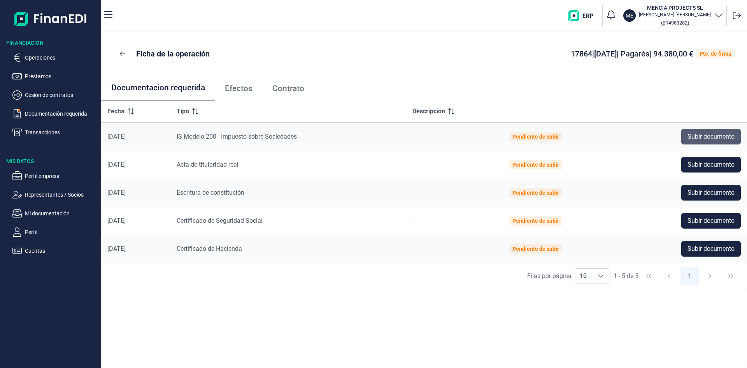
click at [700, 138] on span "Subir documento" at bounding box center [710, 136] width 47 height 9
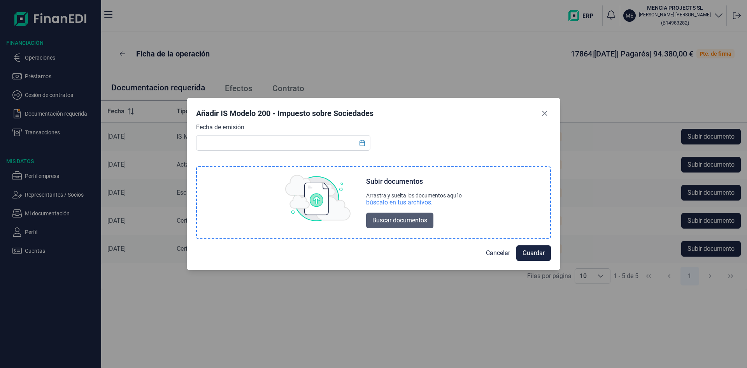
click at [408, 217] on span "Buscar documentos" at bounding box center [399, 219] width 55 height 9
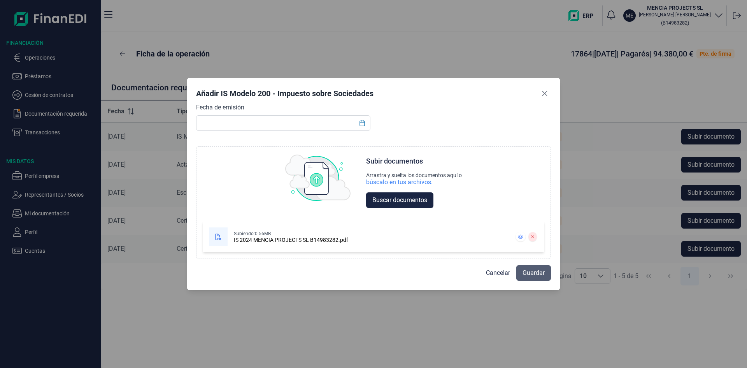
click at [535, 275] on span "Guardar" at bounding box center [533, 272] width 22 height 9
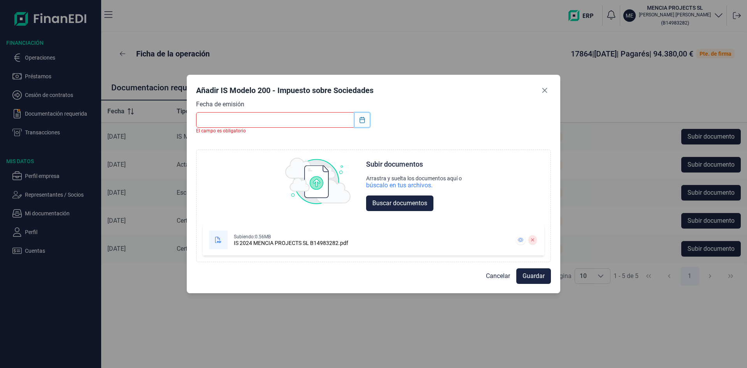
click at [364, 119] on icon "Choose Date" at bounding box center [361, 120] width 5 height 6
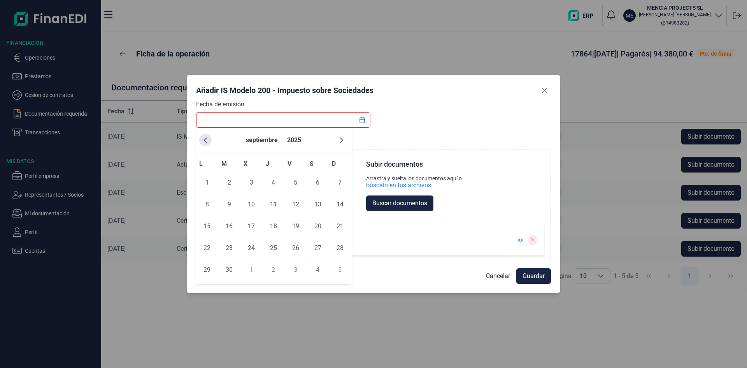
click at [205, 140] on icon "Previous Month" at bounding box center [205, 140] width 6 height 6
click at [274, 267] on span "31" at bounding box center [274, 270] width 16 height 16
type input "[DATE]"
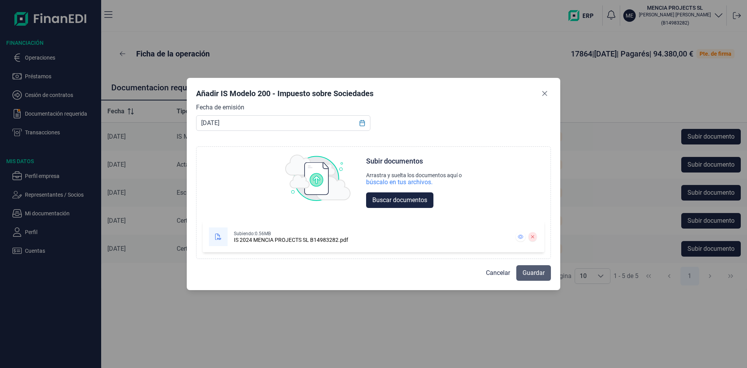
click at [529, 270] on span "Guardar" at bounding box center [533, 272] width 22 height 9
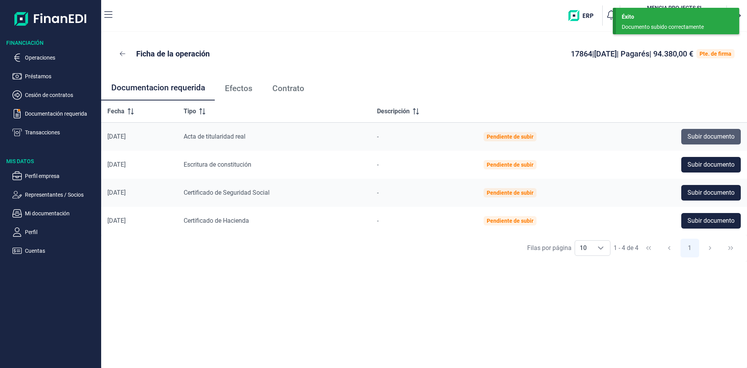
click at [697, 134] on span "Subir documento" at bounding box center [710, 136] width 47 height 9
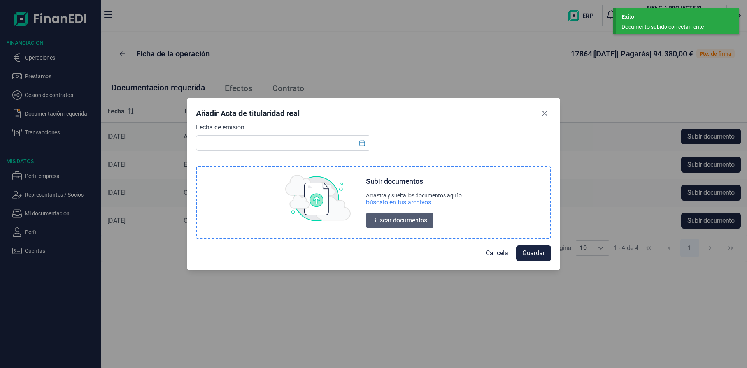
click at [394, 222] on span "Buscar documentos" at bounding box center [399, 219] width 55 height 9
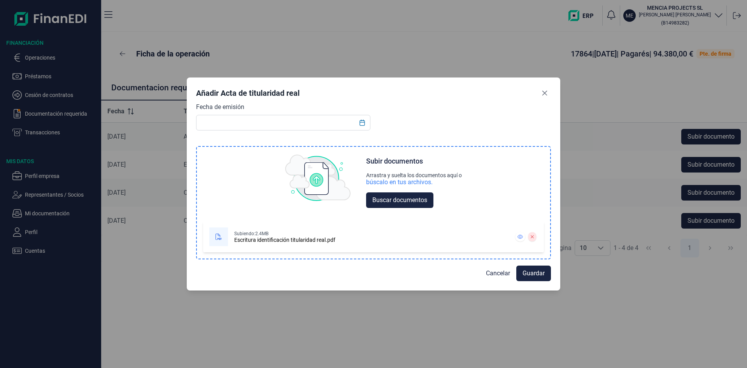
click at [266, 240] on div "Escritura identificación titularidad real.pdf" at bounding box center [284, 239] width 101 height 6
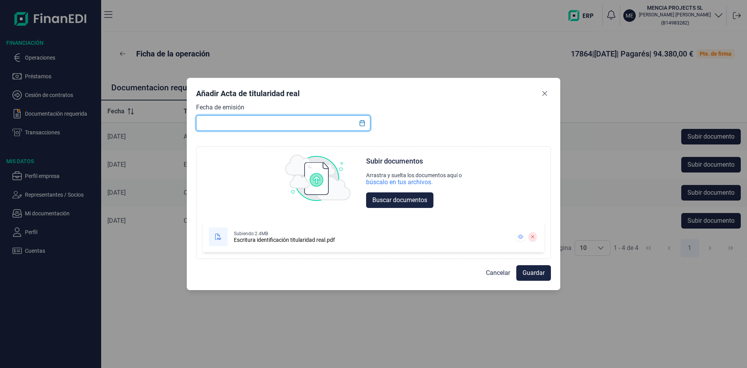
click at [229, 124] on input "text" at bounding box center [283, 123] width 174 height 16
click at [361, 121] on icon "Choose Date" at bounding box center [361, 123] width 5 height 6
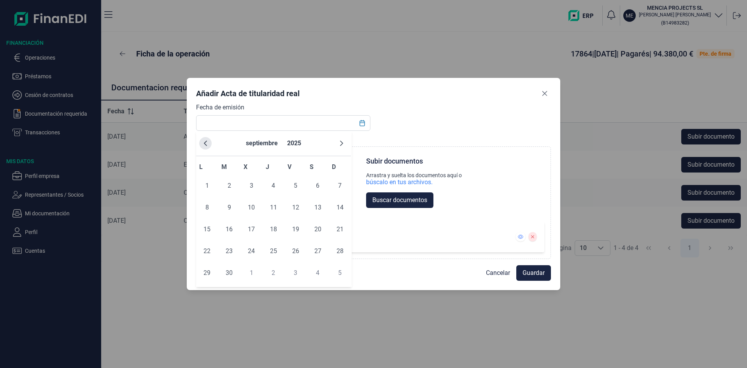
click at [207, 141] on icon "Previous Month" at bounding box center [205, 143] width 6 height 6
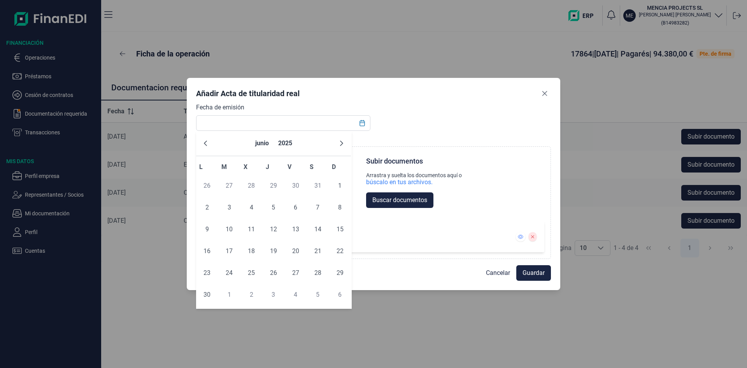
click at [207, 141] on icon "Previous Month" at bounding box center [205, 143] width 6 height 6
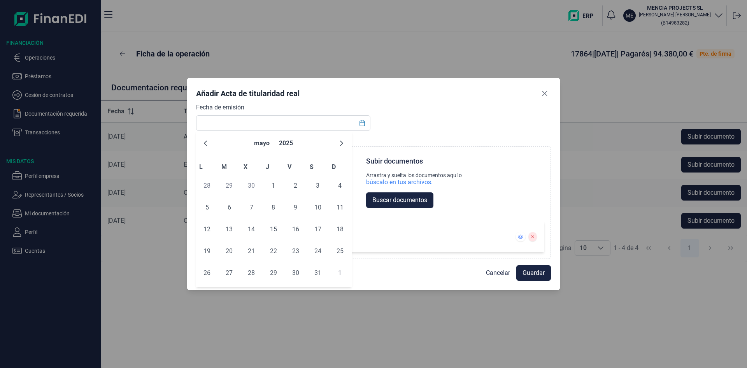
click at [207, 141] on icon "Previous Month" at bounding box center [205, 143] width 6 height 6
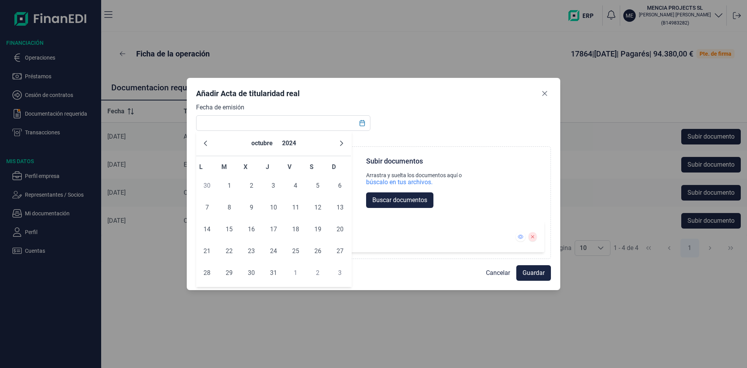
click at [207, 141] on icon "Previous Month" at bounding box center [205, 143] width 6 height 6
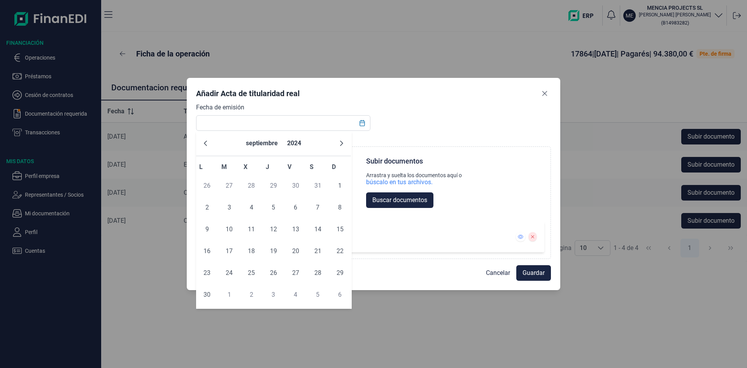
click at [207, 141] on icon "Previous Month" at bounding box center [205, 143] width 6 height 6
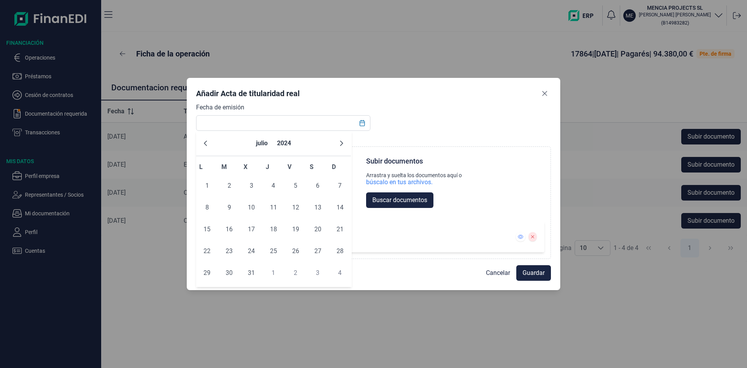
click at [207, 141] on icon "Previous Month" at bounding box center [205, 143] width 6 height 6
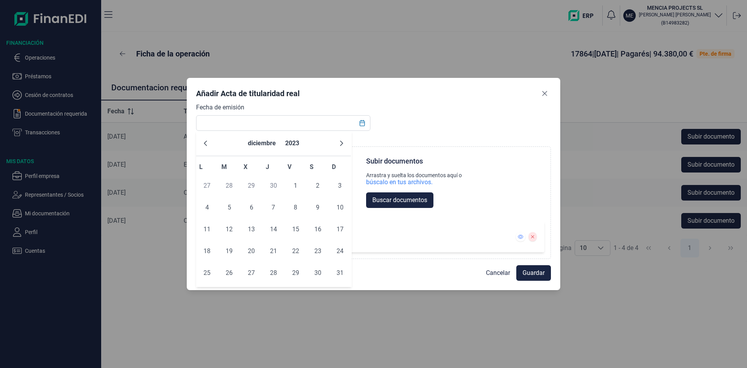
click at [207, 141] on icon "Previous Month" at bounding box center [205, 143] width 6 height 6
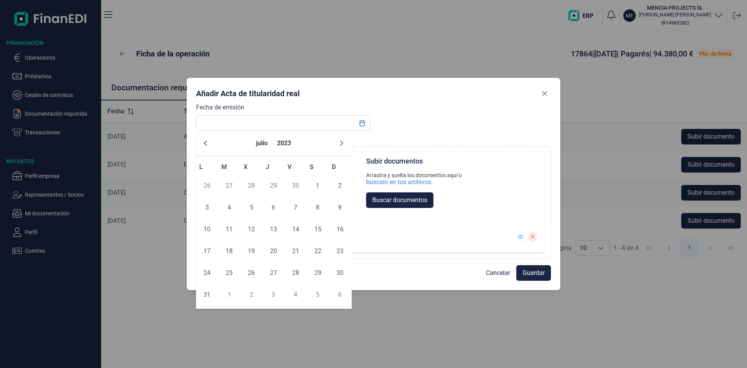
click at [207, 141] on icon "Previous Month" at bounding box center [205, 143] width 6 height 6
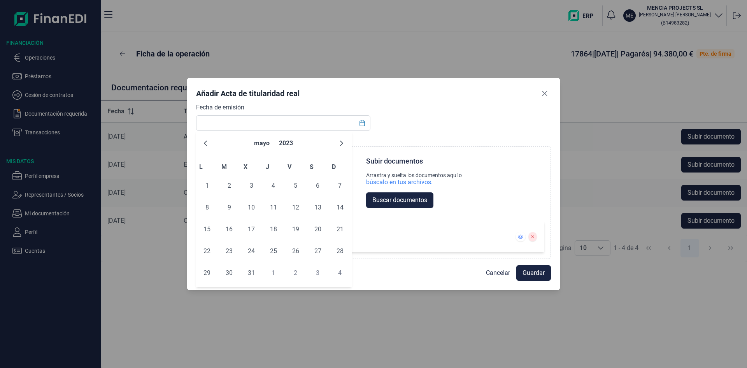
click at [207, 141] on icon "Previous Month" at bounding box center [205, 143] width 6 height 6
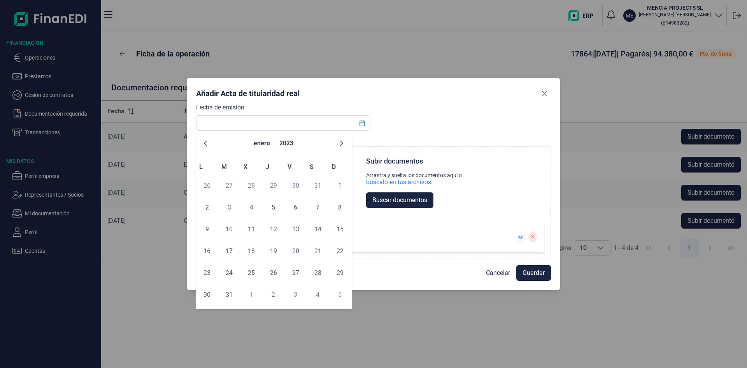
click at [207, 141] on icon "Previous Month" at bounding box center [205, 143] width 6 height 6
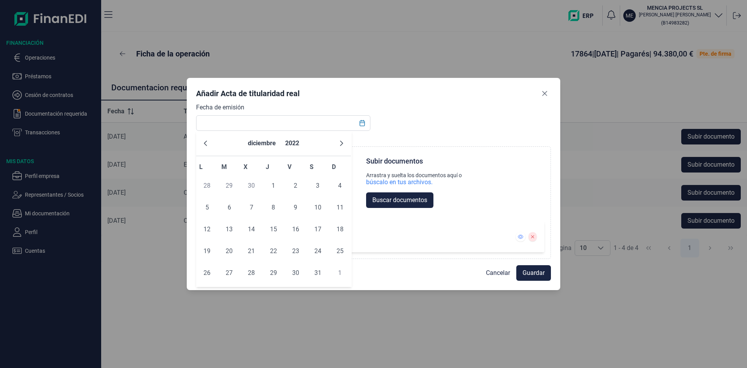
click at [207, 141] on icon "Previous Month" at bounding box center [205, 143] width 6 height 6
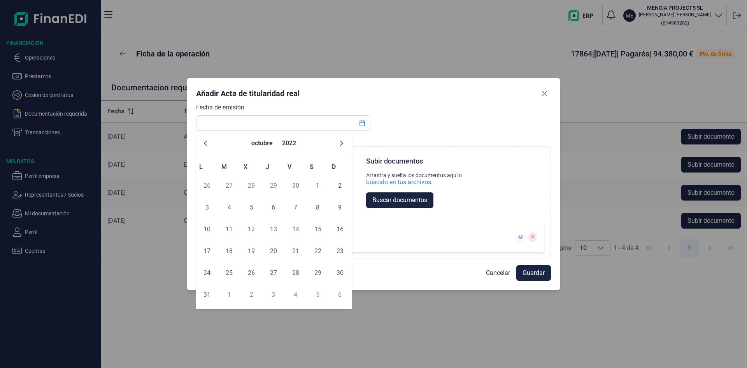
click at [207, 141] on icon "Previous Month" at bounding box center [205, 143] width 6 height 6
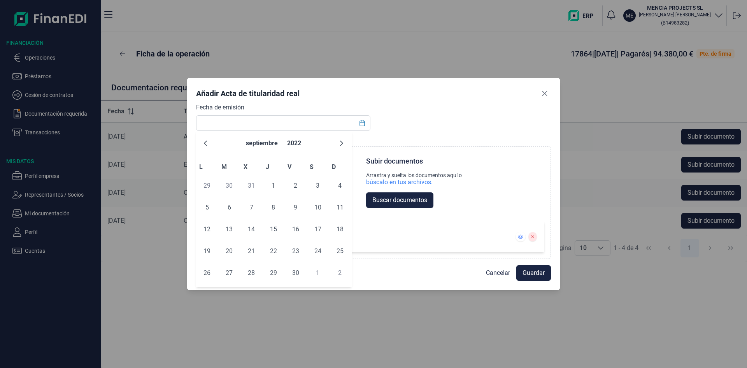
click at [207, 141] on icon "Previous Month" at bounding box center [205, 143] width 6 height 6
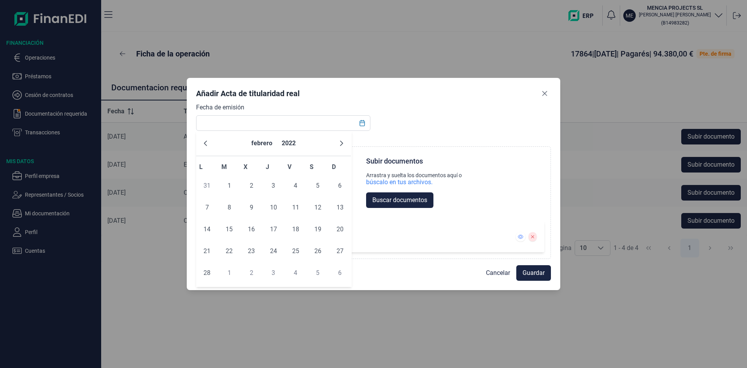
click at [207, 141] on icon "Previous Month" at bounding box center [205, 143] width 6 height 6
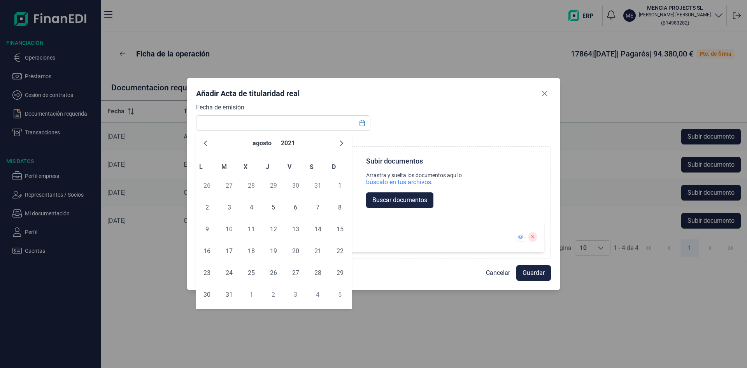
click at [207, 141] on icon "Previous Month" at bounding box center [205, 143] width 6 height 6
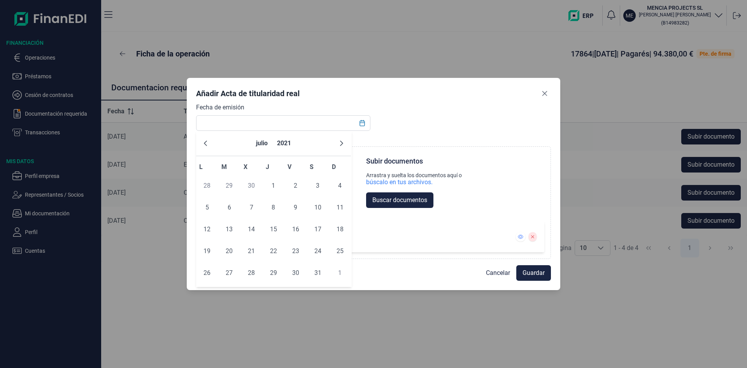
click at [207, 141] on icon "Previous Month" at bounding box center [205, 143] width 6 height 6
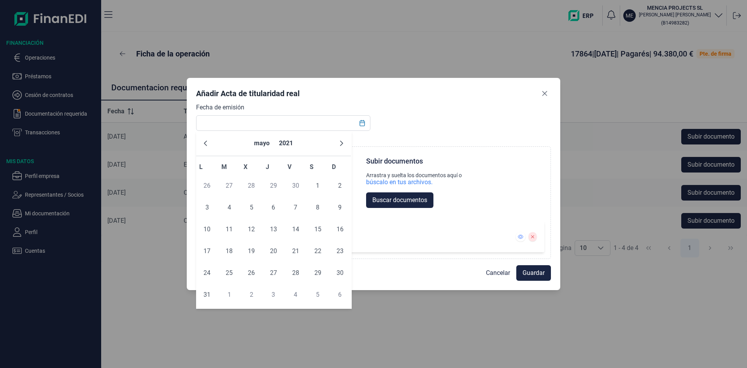
click at [207, 141] on icon "Previous Month" at bounding box center [205, 143] width 6 height 6
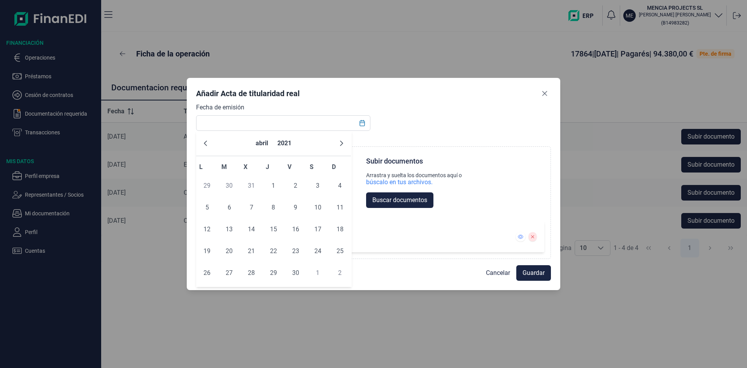
click at [207, 141] on icon "Previous Month" at bounding box center [205, 143] width 6 height 6
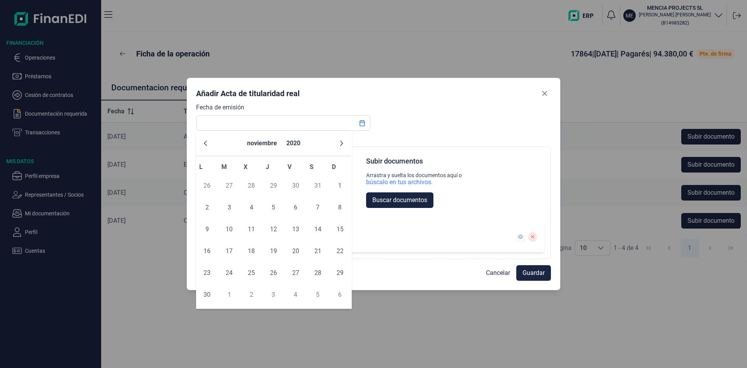
click at [207, 141] on icon "Previous Month" at bounding box center [205, 143] width 6 height 6
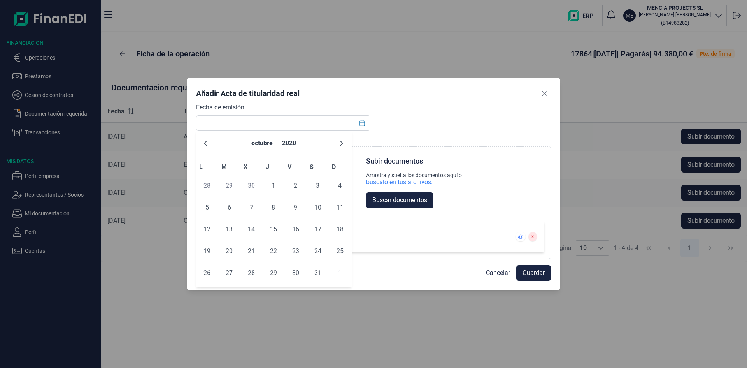
click at [207, 141] on icon "Previous Month" at bounding box center [205, 143] width 6 height 6
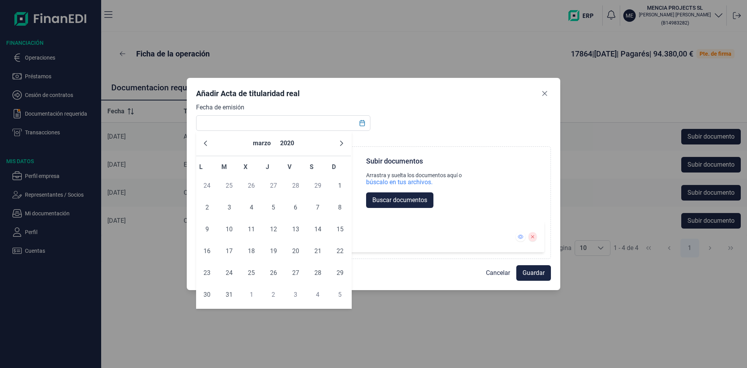
click at [207, 141] on icon "Previous Month" at bounding box center [205, 143] width 6 height 6
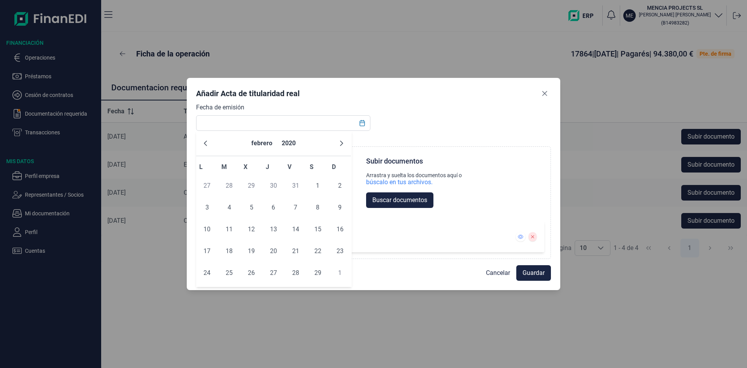
click at [207, 141] on icon "Previous Month" at bounding box center [205, 143] width 6 height 6
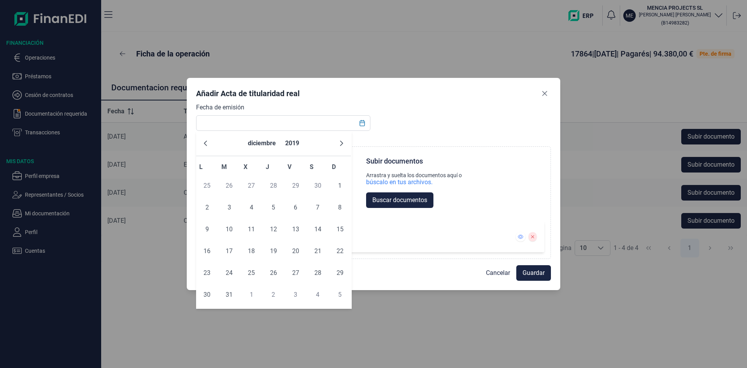
click at [207, 141] on icon "Previous Month" at bounding box center [205, 143] width 6 height 6
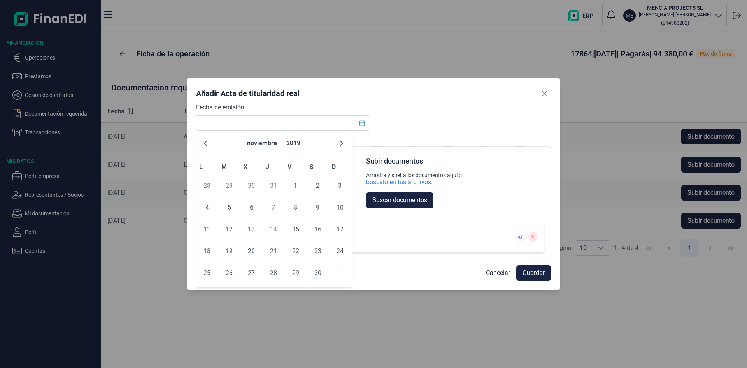
click at [207, 141] on icon "Previous Month" at bounding box center [205, 143] width 6 height 6
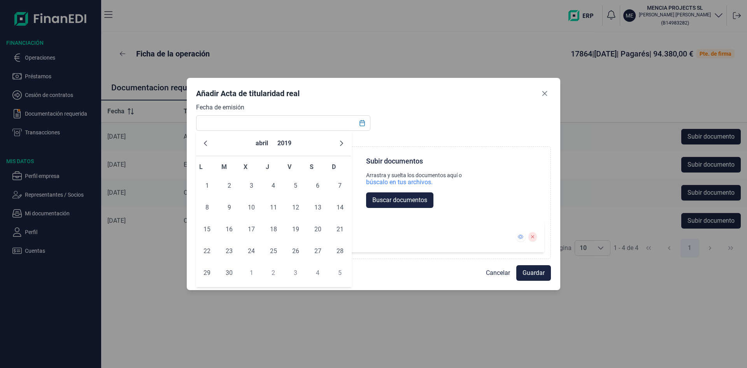
click at [207, 141] on icon "Previous Month" at bounding box center [205, 143] width 6 height 6
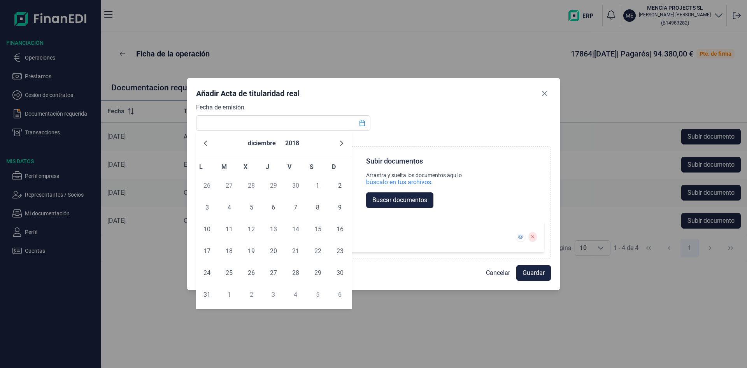
click at [207, 141] on icon "Previous Month" at bounding box center [205, 143] width 6 height 6
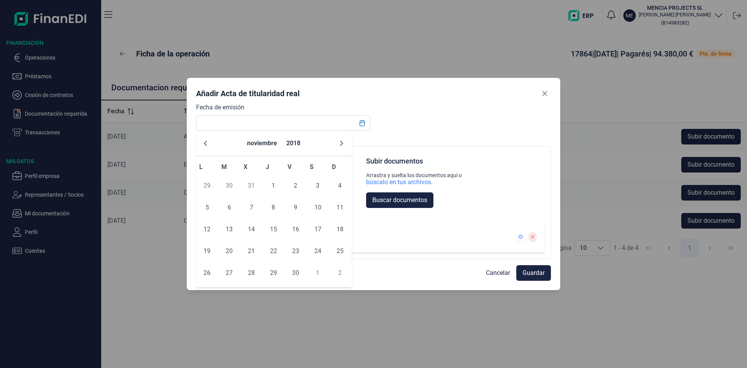
click at [207, 141] on icon "Previous Month" at bounding box center [205, 143] width 6 height 6
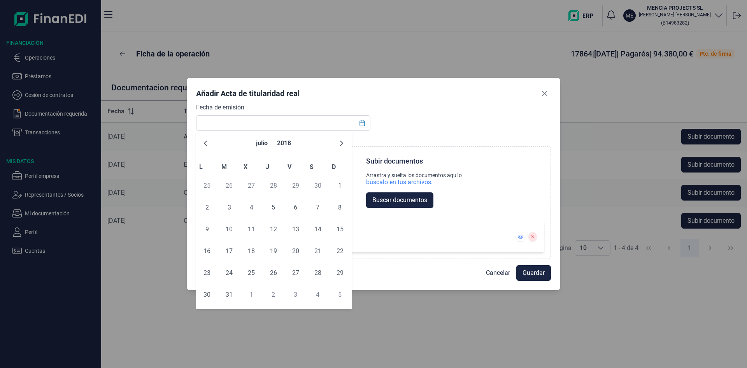
click at [207, 141] on icon "Previous Month" at bounding box center [205, 143] width 6 height 6
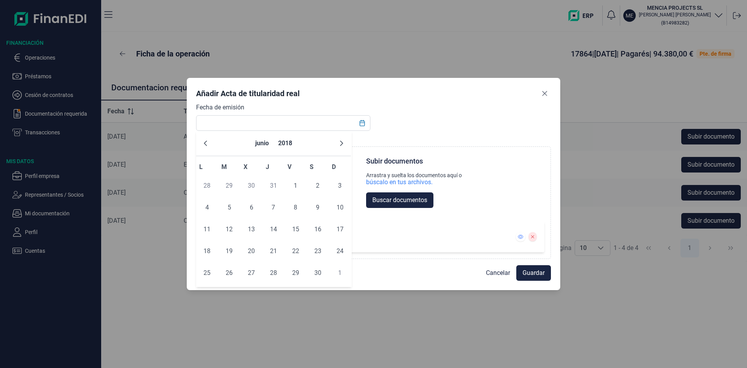
click at [207, 141] on icon "Previous Month" at bounding box center [205, 143] width 6 height 6
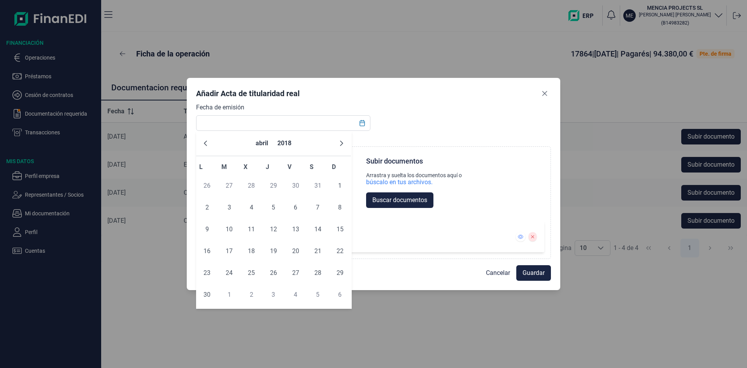
click at [207, 141] on icon "Previous Month" at bounding box center [205, 143] width 6 height 6
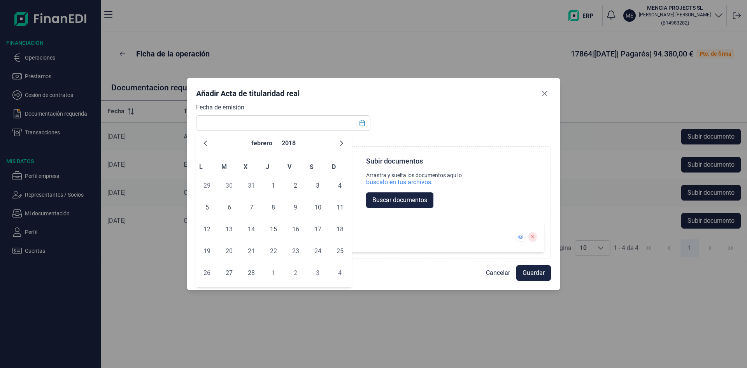
click at [207, 141] on icon "Previous Month" at bounding box center [205, 143] width 6 height 6
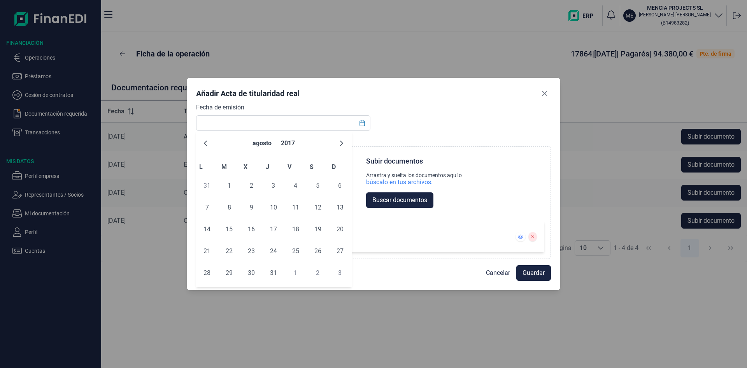
click at [207, 141] on icon "Previous Month" at bounding box center [205, 143] width 6 height 6
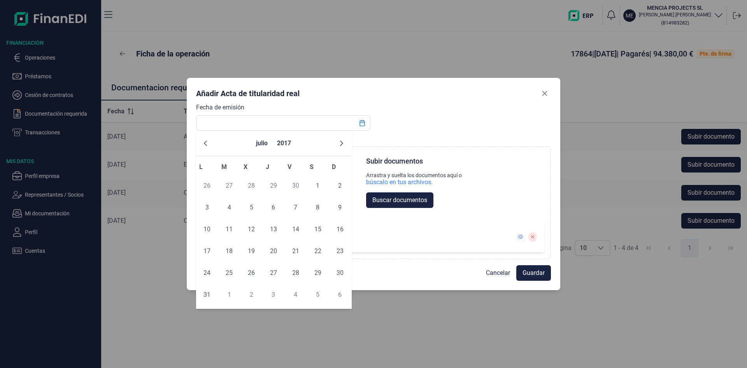
click at [207, 141] on icon "Previous Month" at bounding box center [205, 143] width 6 height 6
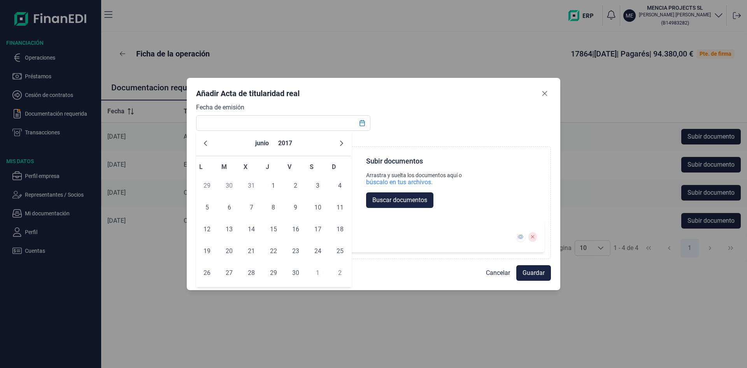
click at [207, 141] on icon "Previous Month" at bounding box center [205, 143] width 6 height 6
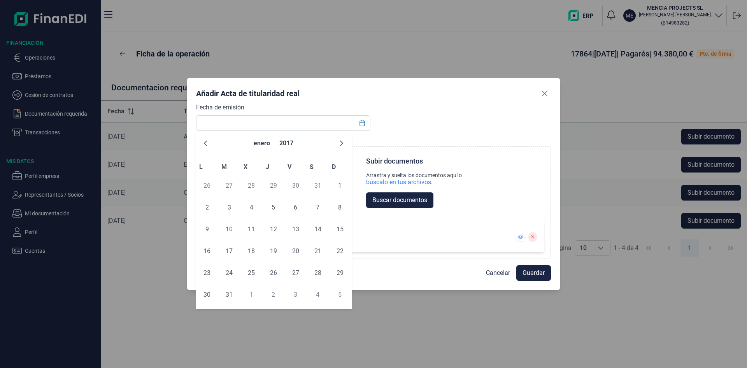
click at [207, 141] on icon "Previous Month" at bounding box center [205, 143] width 6 height 6
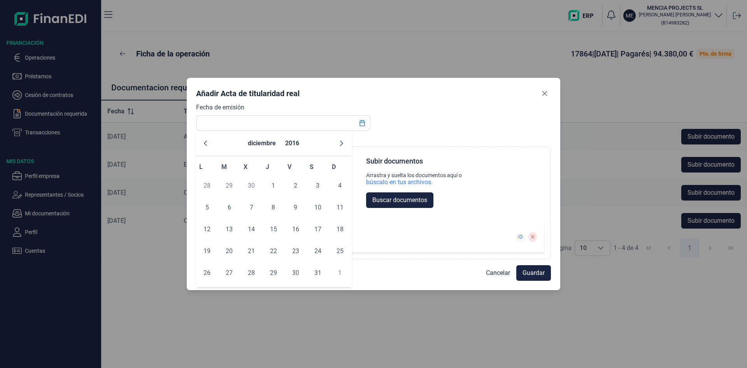
click at [207, 141] on icon "Previous Month" at bounding box center [205, 143] width 6 height 6
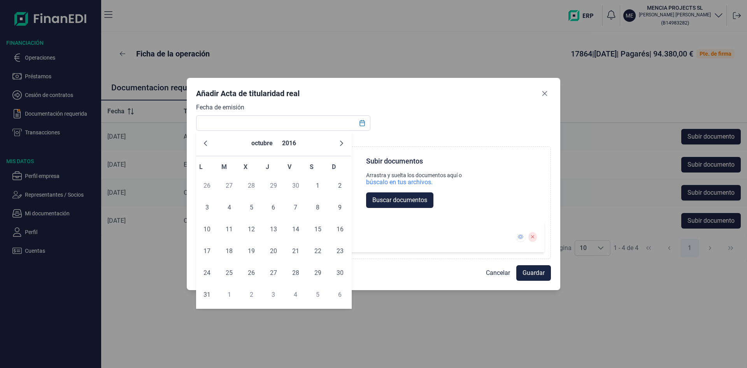
click at [207, 141] on icon "Previous Month" at bounding box center [205, 143] width 6 height 6
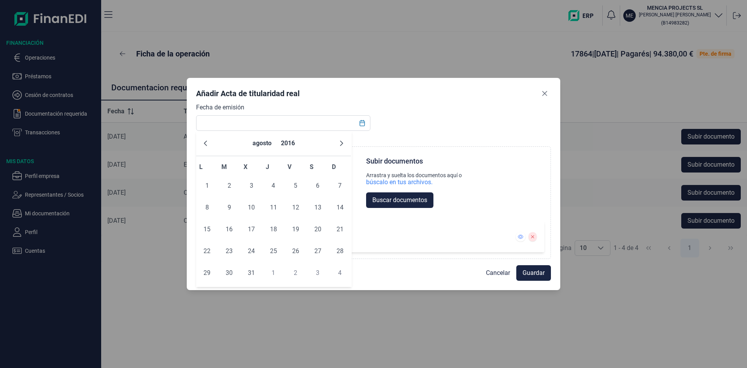
click at [207, 141] on icon "Previous Month" at bounding box center [205, 143] width 6 height 6
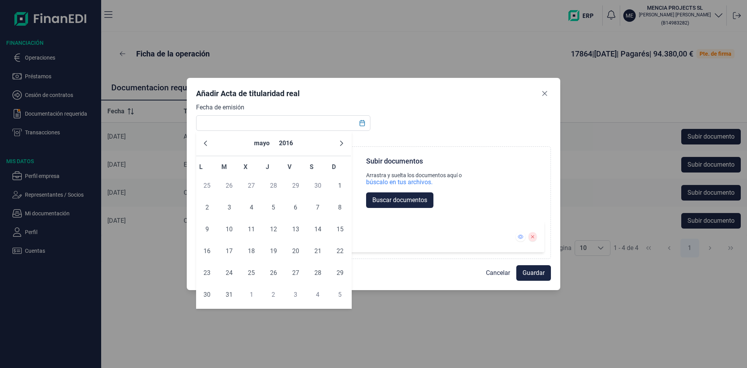
click at [207, 141] on icon "Previous Month" at bounding box center [205, 143] width 6 height 6
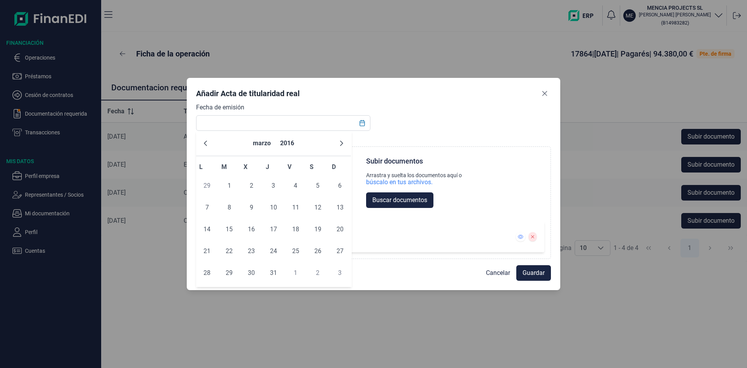
click at [207, 141] on icon "Previous Month" at bounding box center [205, 143] width 6 height 6
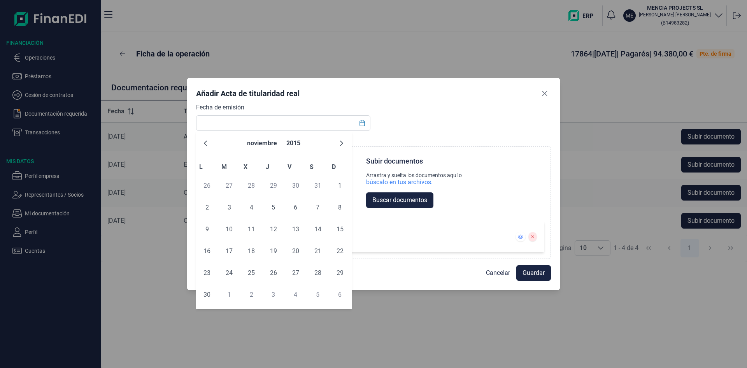
click at [207, 141] on icon "Previous Month" at bounding box center [205, 143] width 6 height 6
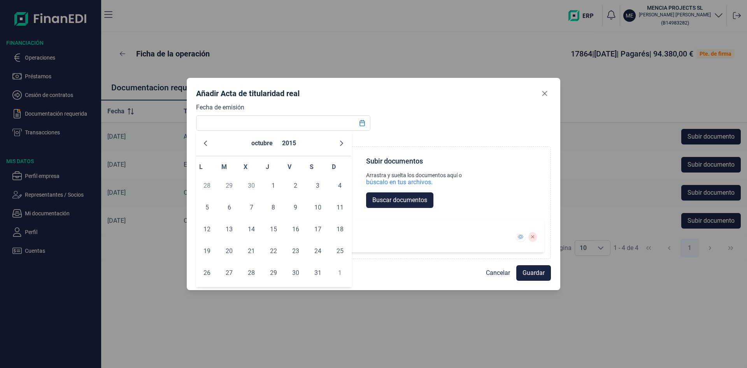
click at [207, 141] on icon "Previous Month" at bounding box center [205, 143] width 6 height 6
click at [279, 229] on span "17" at bounding box center [274, 229] width 16 height 16
type input "[DATE]"
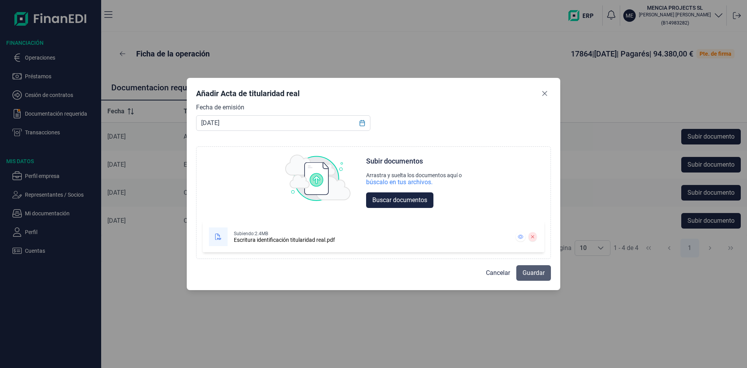
click at [535, 272] on span "Guardar" at bounding box center [533, 272] width 22 height 9
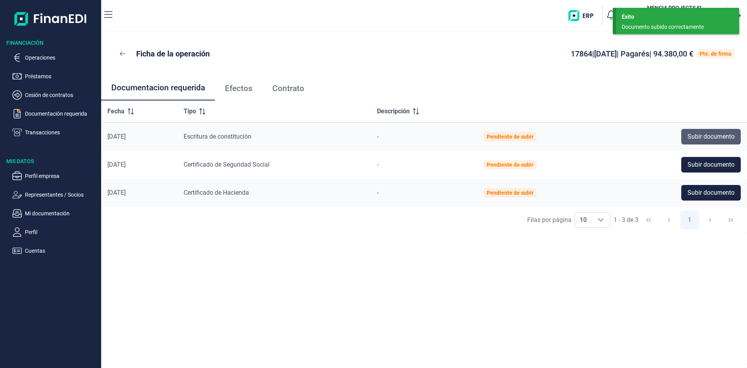
click at [726, 133] on span "Subir documento" at bounding box center [710, 136] width 47 height 9
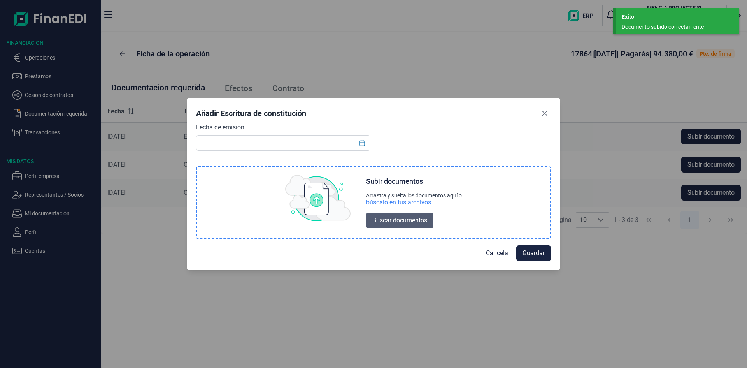
click at [385, 221] on span "Buscar documentos" at bounding box center [399, 219] width 55 height 9
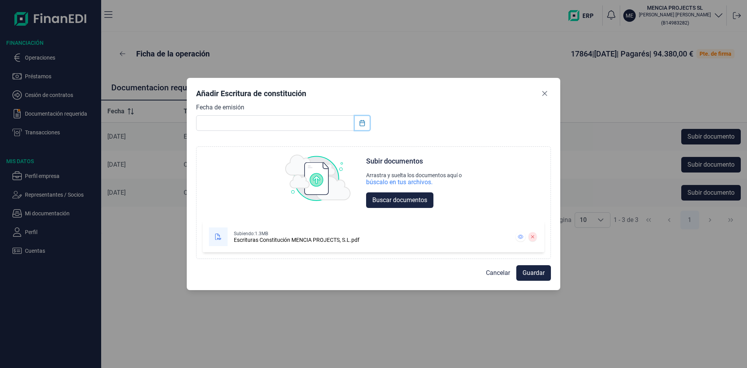
click at [363, 121] on icon "Choose Date" at bounding box center [361, 123] width 5 height 6
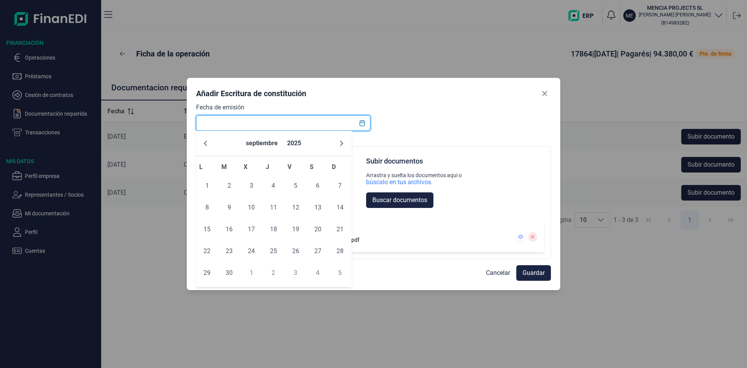
click at [281, 125] on input "text" at bounding box center [283, 123] width 174 height 16
type input "[DATE]"
click at [535, 274] on span "Guardar" at bounding box center [533, 272] width 22 height 9
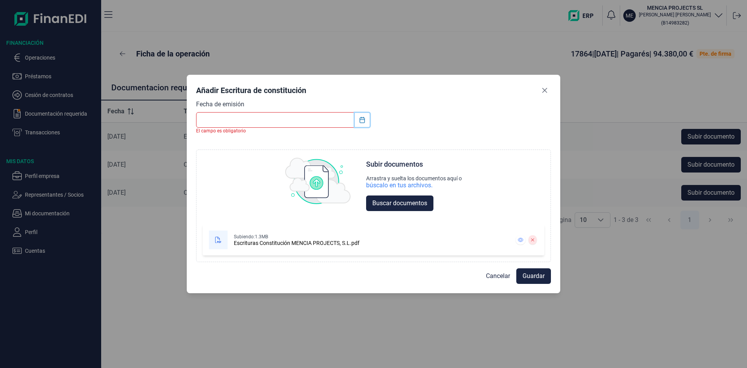
click at [364, 121] on icon "Choose Date" at bounding box center [362, 120] width 6 height 6
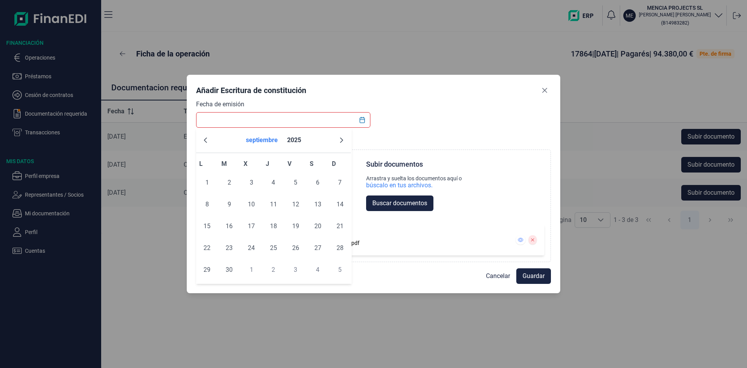
click at [275, 137] on button "septiembre" at bounding box center [262, 140] width 38 height 19
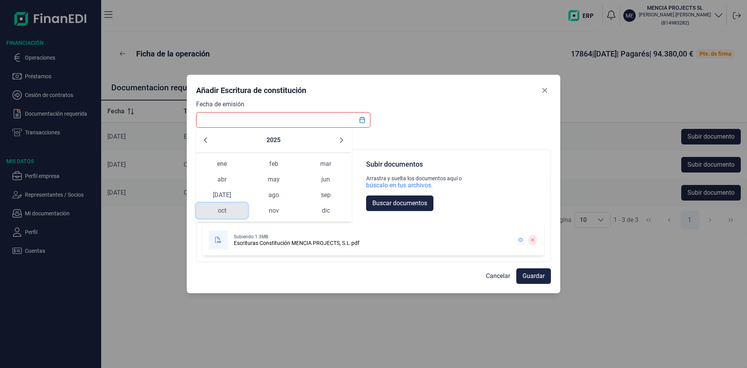
click at [219, 208] on span "oct" at bounding box center [222, 211] width 52 height 16
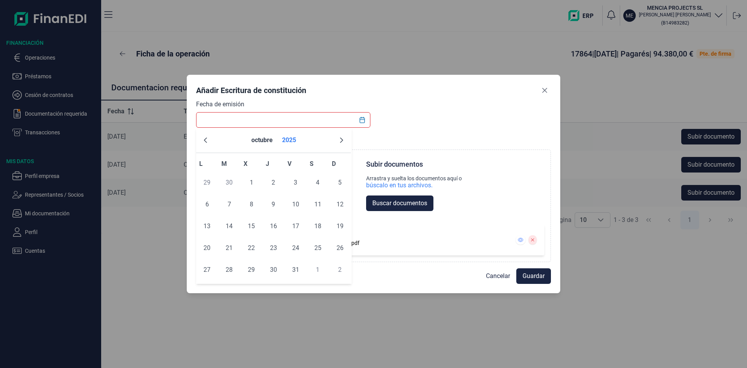
click at [289, 138] on button "2025" at bounding box center [289, 140] width 20 height 19
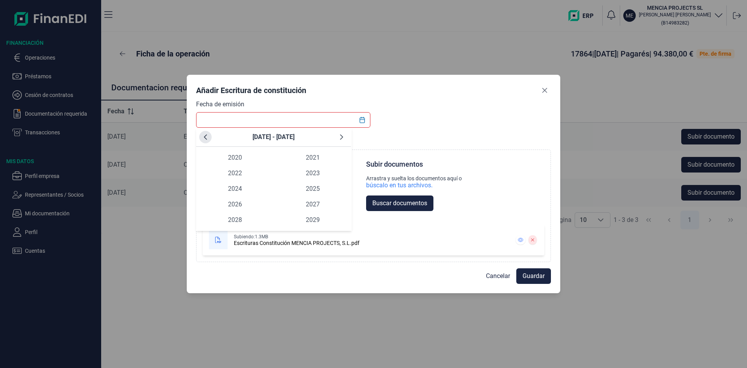
click at [205, 137] on icon "Previous Decade" at bounding box center [205, 137] width 6 height 6
click at [317, 171] on span "2013" at bounding box center [313, 173] width 78 height 16
click at [276, 138] on button "2013" at bounding box center [273, 140] width 20 height 19
click at [208, 136] on icon "Previous Decade" at bounding box center [205, 137] width 6 height 6
click at [342, 137] on icon "Next Decade" at bounding box center [341, 136] width 3 height 5
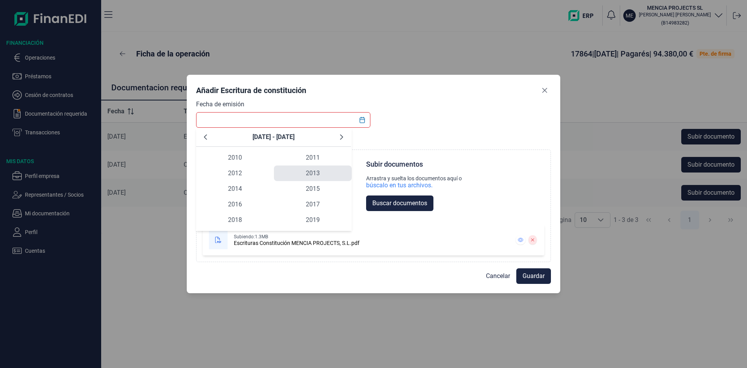
click at [306, 171] on span "2013" at bounding box center [313, 173] width 78 height 16
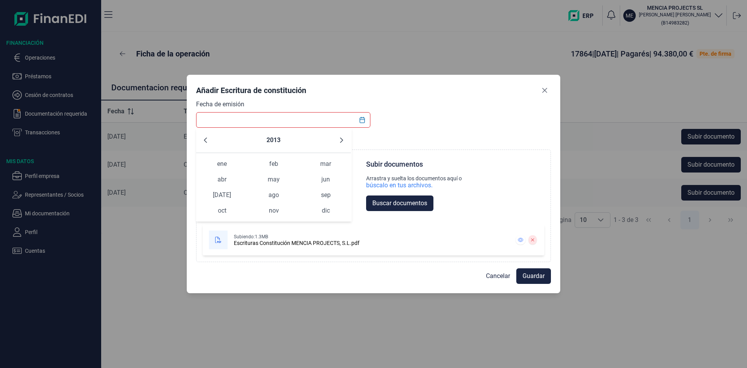
click at [306, 172] on span "jun" at bounding box center [326, 180] width 52 height 16
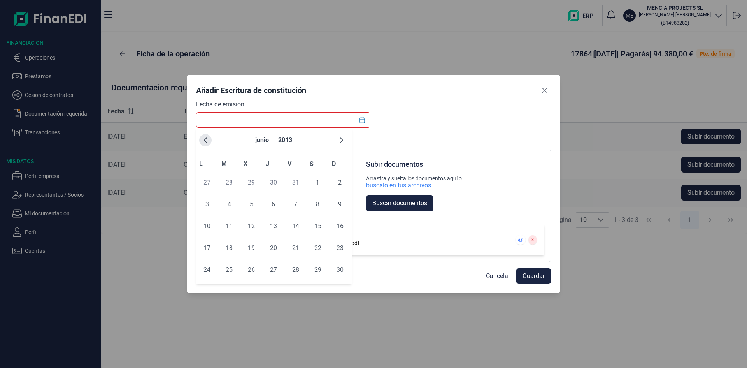
click at [207, 140] on icon "Previous Month" at bounding box center [205, 140] width 6 height 6
click at [343, 142] on icon "Next Month" at bounding box center [341, 140] width 6 height 6
click at [343, 141] on icon "Next Month" at bounding box center [341, 140] width 6 height 6
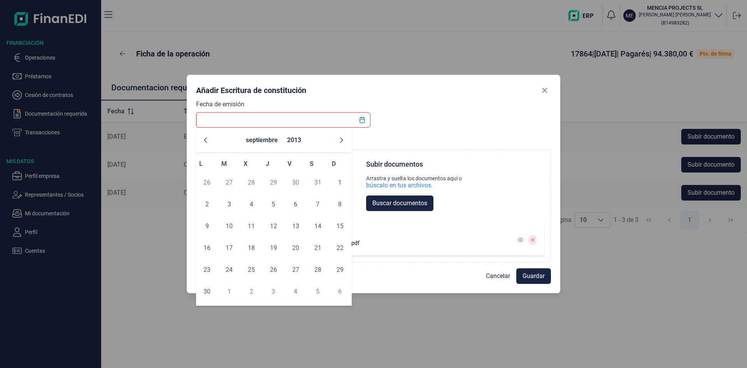
click at [343, 141] on icon "Next Month" at bounding box center [341, 140] width 6 height 6
click at [202, 139] on button "Previous Month" at bounding box center [205, 140] width 12 height 12
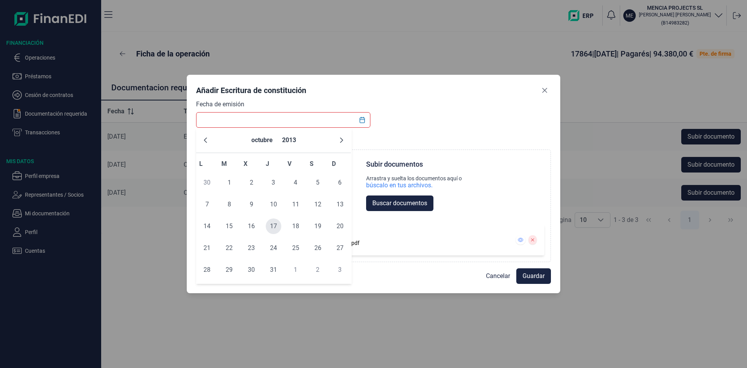
click at [272, 228] on span "17" at bounding box center [274, 226] width 16 height 16
type input "[DATE]"
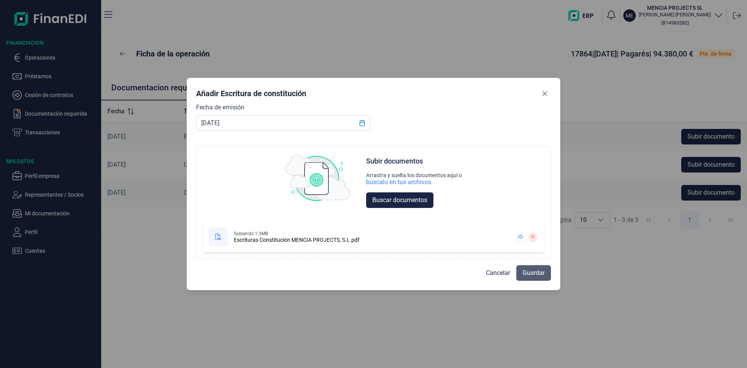
click at [523, 270] on span "Guardar" at bounding box center [533, 272] width 22 height 9
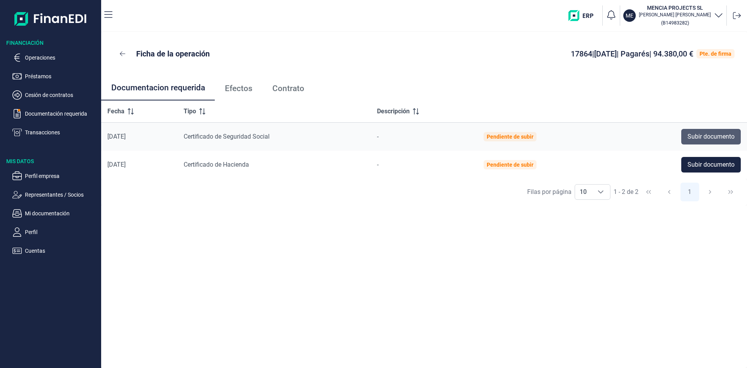
click at [707, 137] on span "Subir documento" at bounding box center [710, 136] width 47 height 9
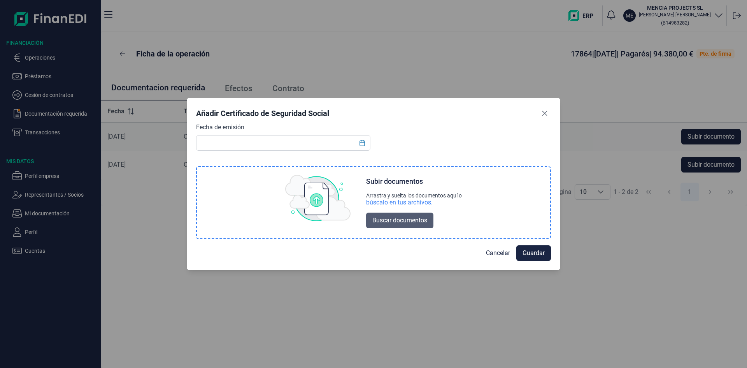
click at [378, 221] on span "Buscar documentos" at bounding box center [399, 219] width 55 height 9
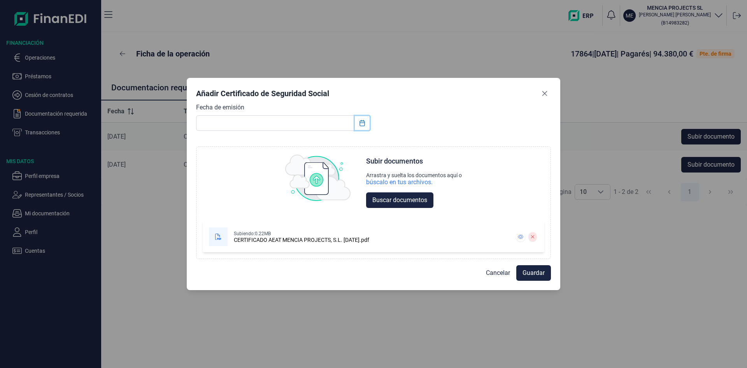
click at [362, 124] on icon "Choose Date" at bounding box center [362, 123] width 6 height 6
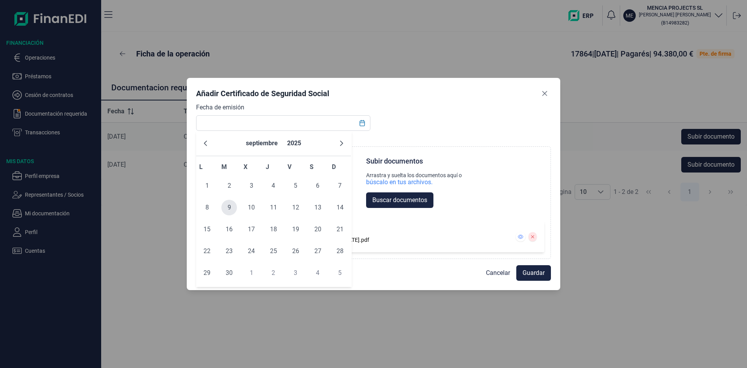
click at [231, 208] on span "9" at bounding box center [229, 208] width 16 height 16
type input "[DATE]"
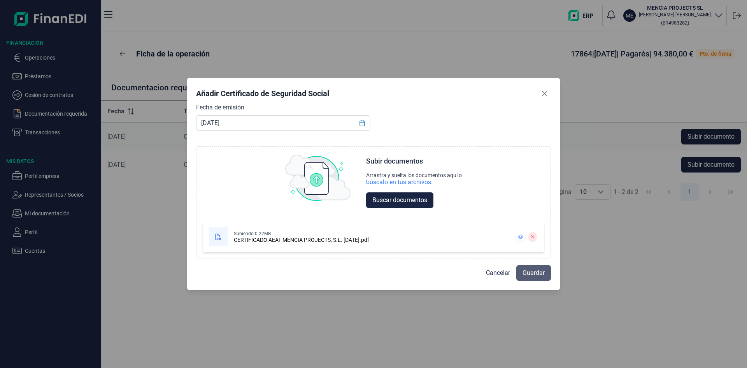
click at [522, 272] on span "Guardar" at bounding box center [533, 272] width 22 height 9
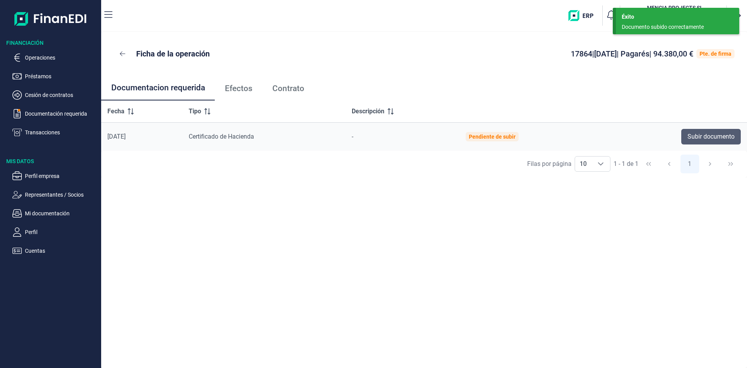
click at [704, 134] on span "Subir documento" at bounding box center [710, 136] width 47 height 9
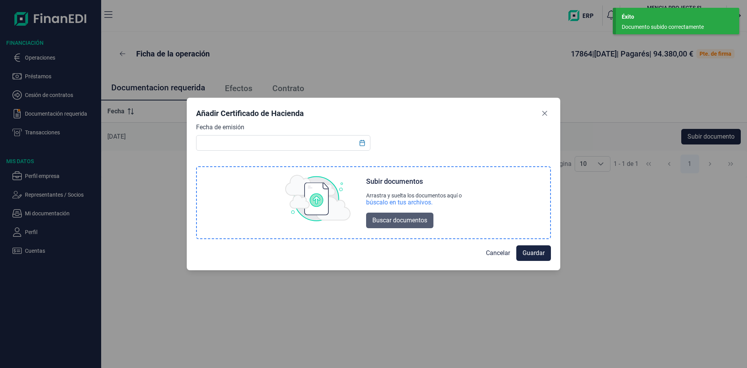
click at [403, 222] on span "Buscar documentos" at bounding box center [399, 219] width 55 height 9
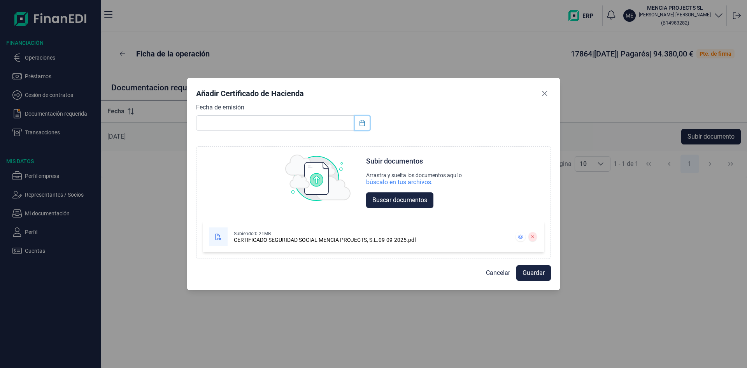
click at [360, 126] on button "Choose Date" at bounding box center [362, 123] width 15 height 14
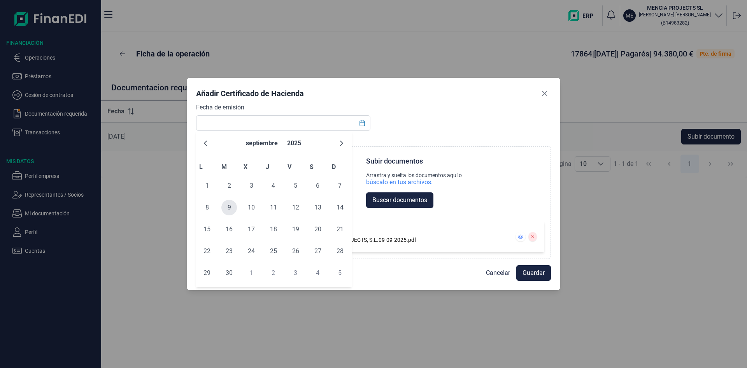
click at [231, 208] on span "9" at bounding box center [229, 208] width 16 height 16
type input "[DATE]"
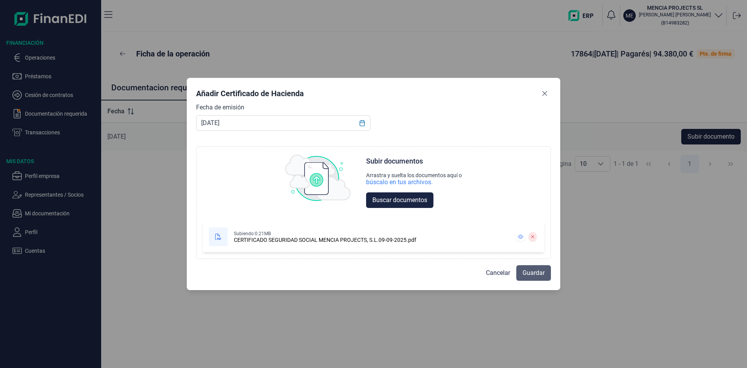
click at [531, 271] on span "Guardar" at bounding box center [533, 272] width 22 height 9
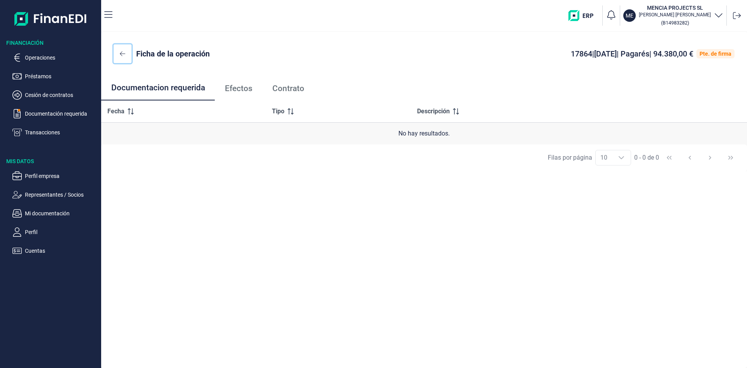
click at [121, 53] on icon at bounding box center [122, 53] width 5 height 5
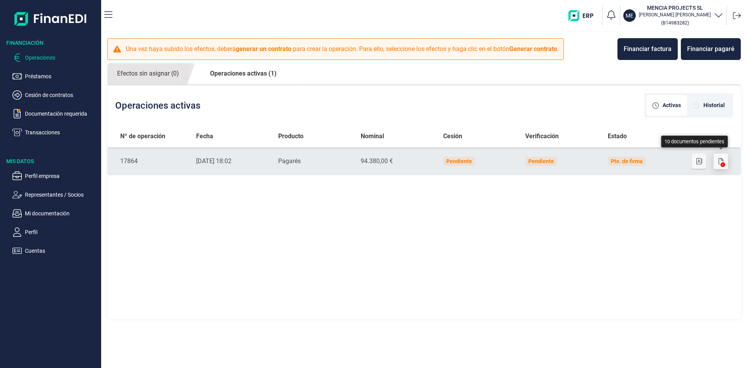
click at [720, 162] on icon "button" at bounding box center [720, 161] width 5 height 6
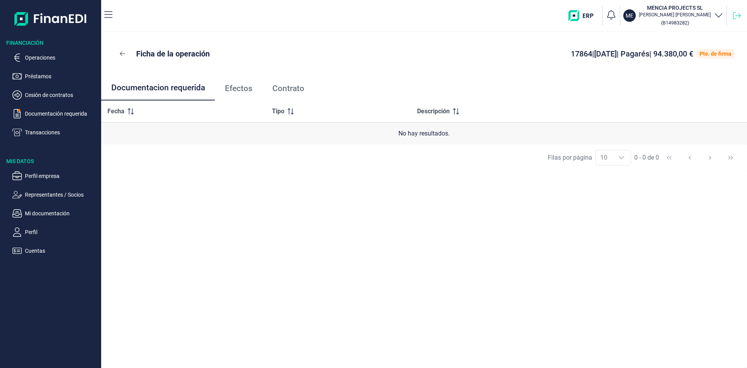
click at [735, 17] on icon at bounding box center [737, 16] width 8 height 8
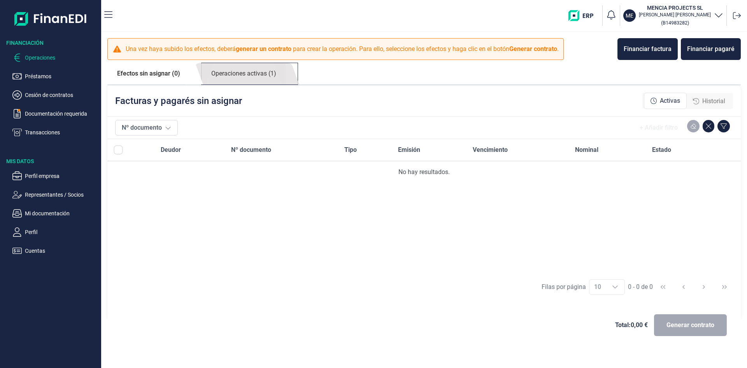
click at [250, 72] on link "Operaciones activas (1)" at bounding box center [243, 73] width 84 height 21
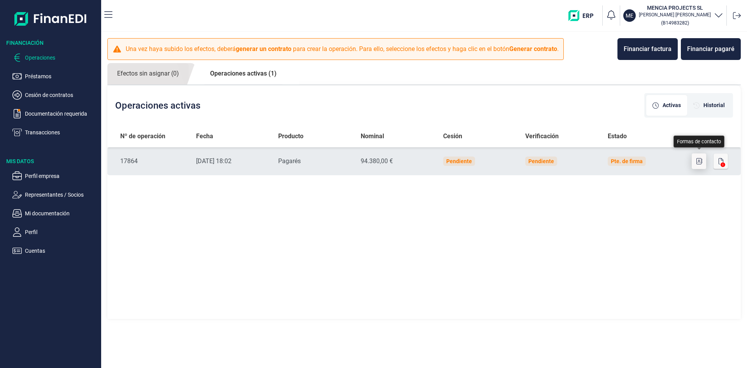
click at [699, 163] on icon "button" at bounding box center [699, 161] width 6 height 6
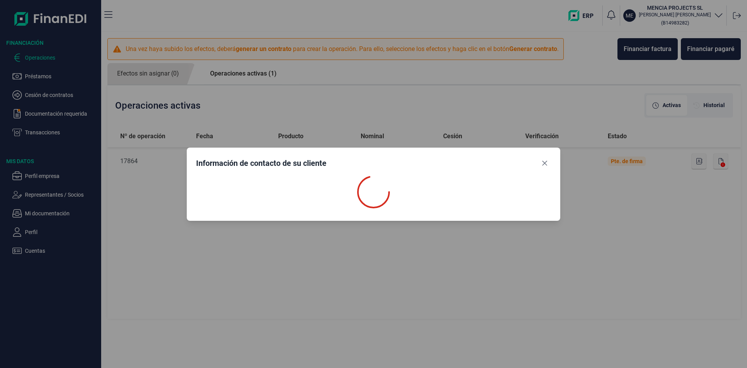
select select "ES"
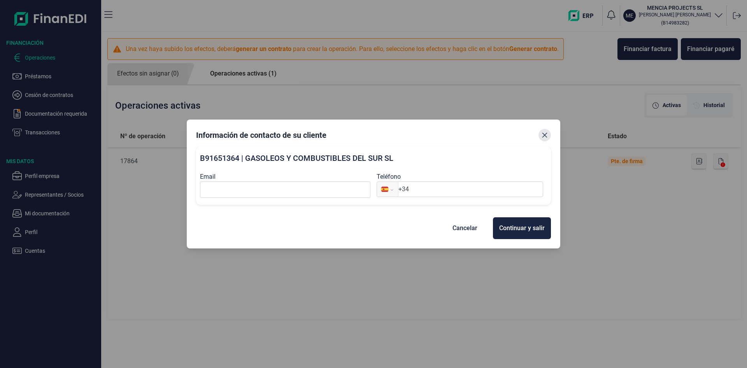
click at [544, 135] on icon "Close" at bounding box center [544, 135] width 5 height 5
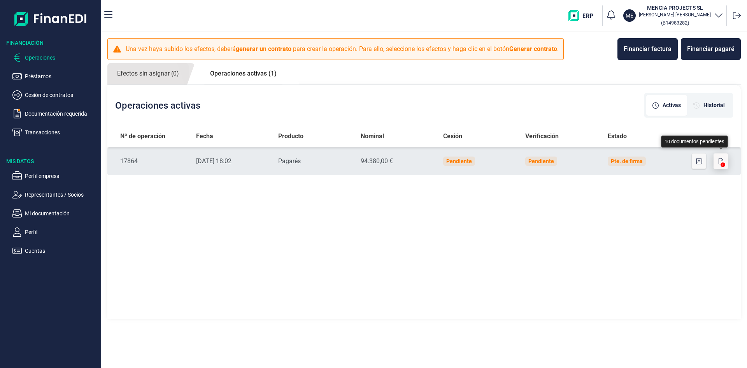
click at [721, 160] on icon "button" at bounding box center [720, 161] width 5 height 6
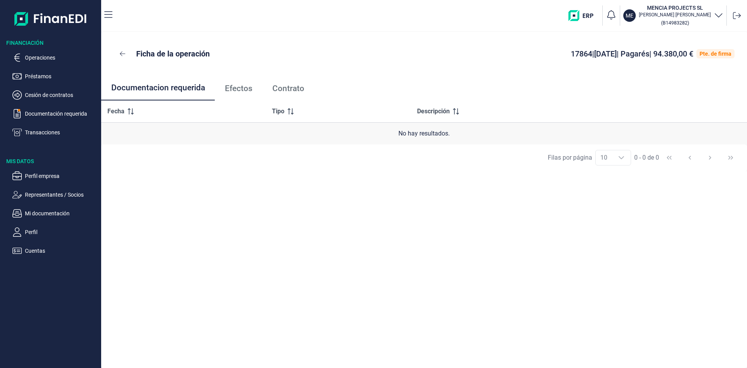
click at [618, 154] on icon "Choose" at bounding box center [621, 157] width 6 height 6
click at [618, 158] on icon "Choose" at bounding box center [621, 157] width 6 height 6
click at [290, 85] on span "Contrato" at bounding box center [288, 88] width 32 height 8
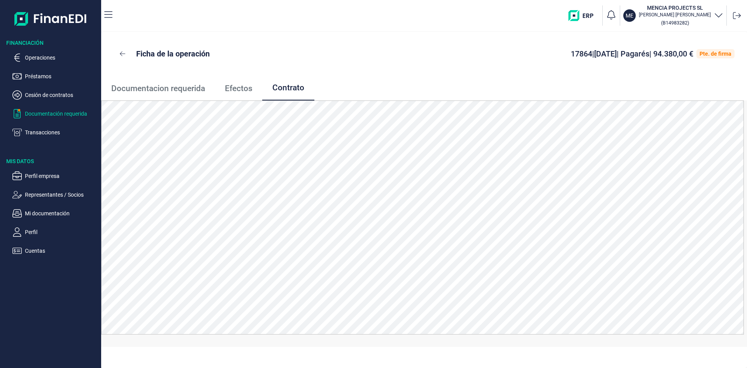
click at [46, 113] on p "Documentación requerida" at bounding box center [61, 113] width 73 height 9
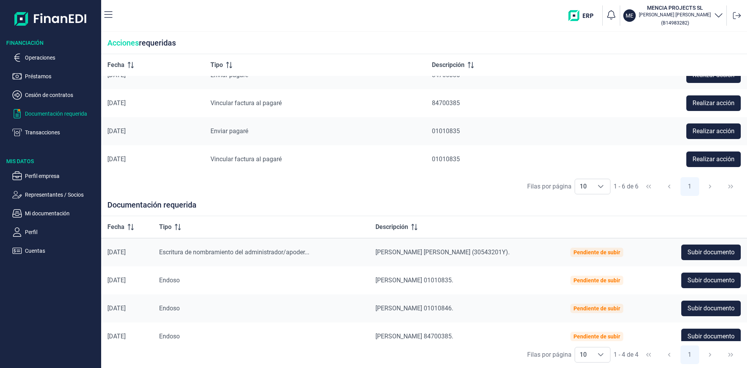
scroll to position [9, 0]
